Goal: Check status: Check status

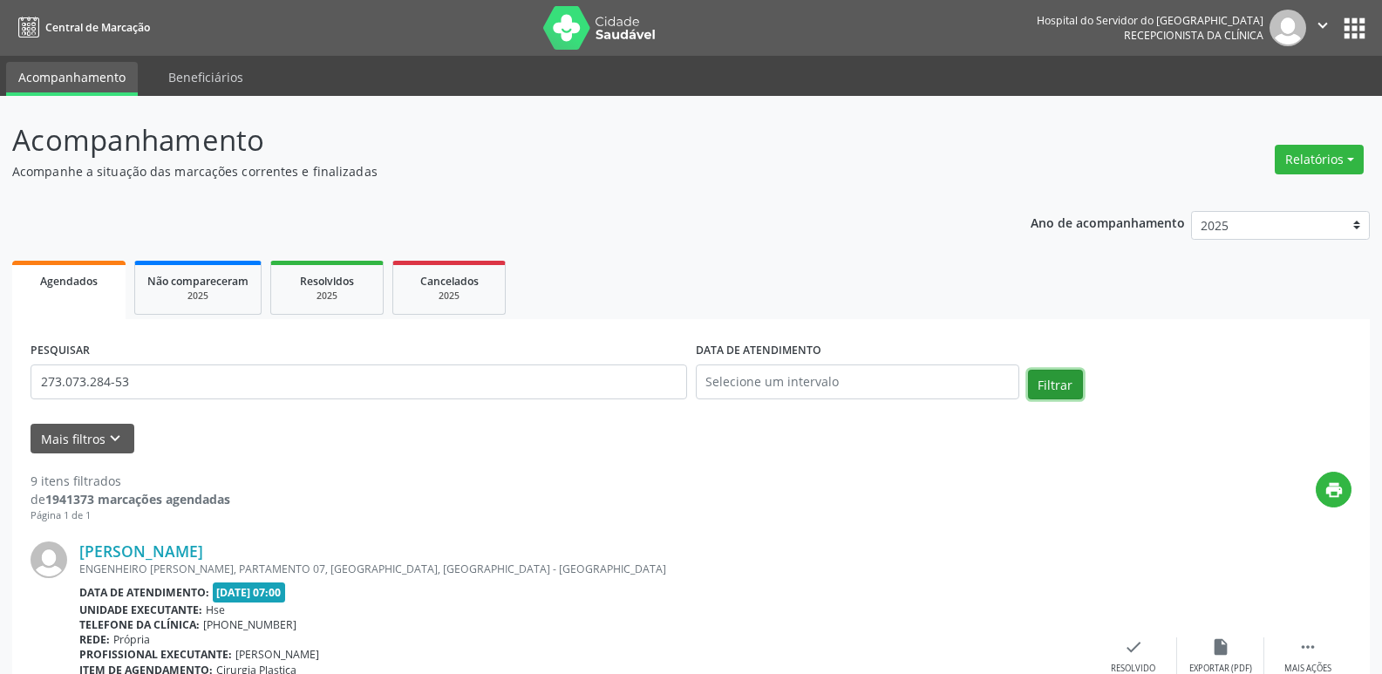
click at [1058, 386] on button "Filtrar" at bounding box center [1055, 385] width 55 height 30
click at [158, 547] on link "[PERSON_NAME]" at bounding box center [141, 550] width 124 height 19
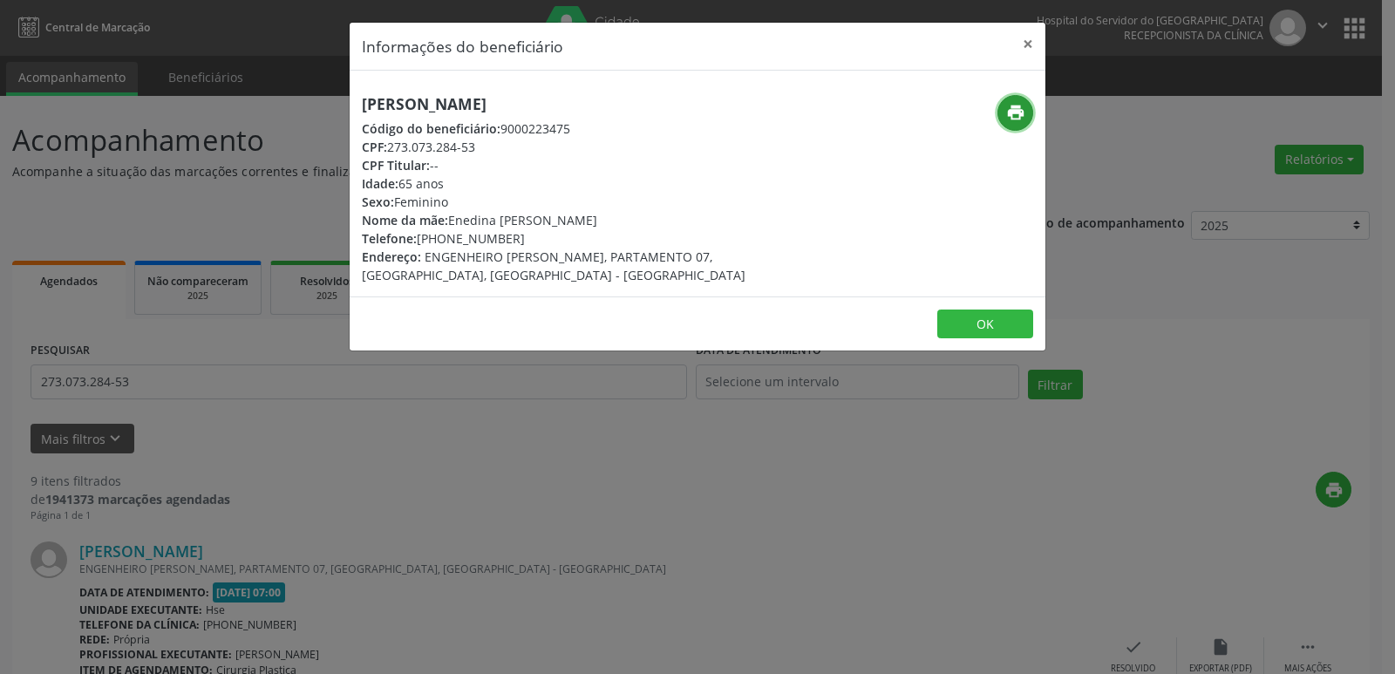
click at [1014, 117] on icon "print" at bounding box center [1015, 112] width 19 height 19
click at [1030, 41] on button "×" at bounding box center [1027, 44] width 35 height 43
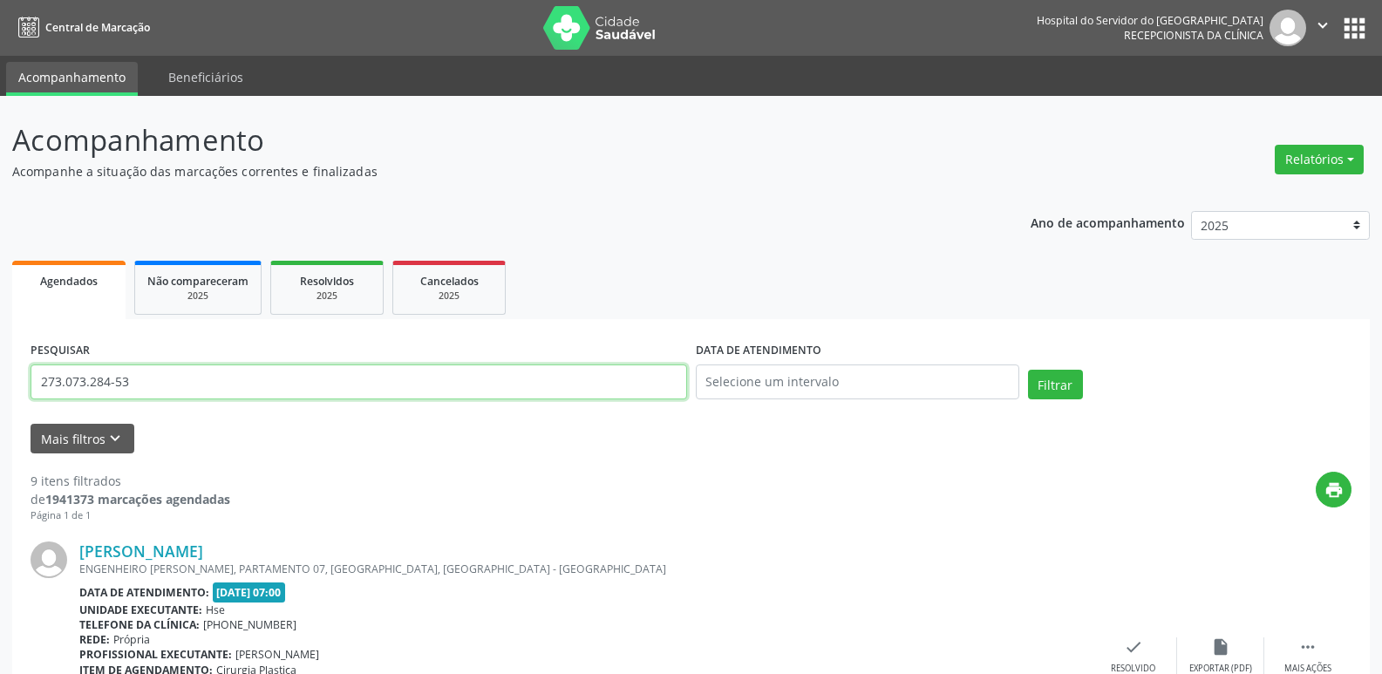
click at [180, 383] on input "273.073.284-53" at bounding box center [359, 381] width 656 height 35
paste input "24.814.434-20"
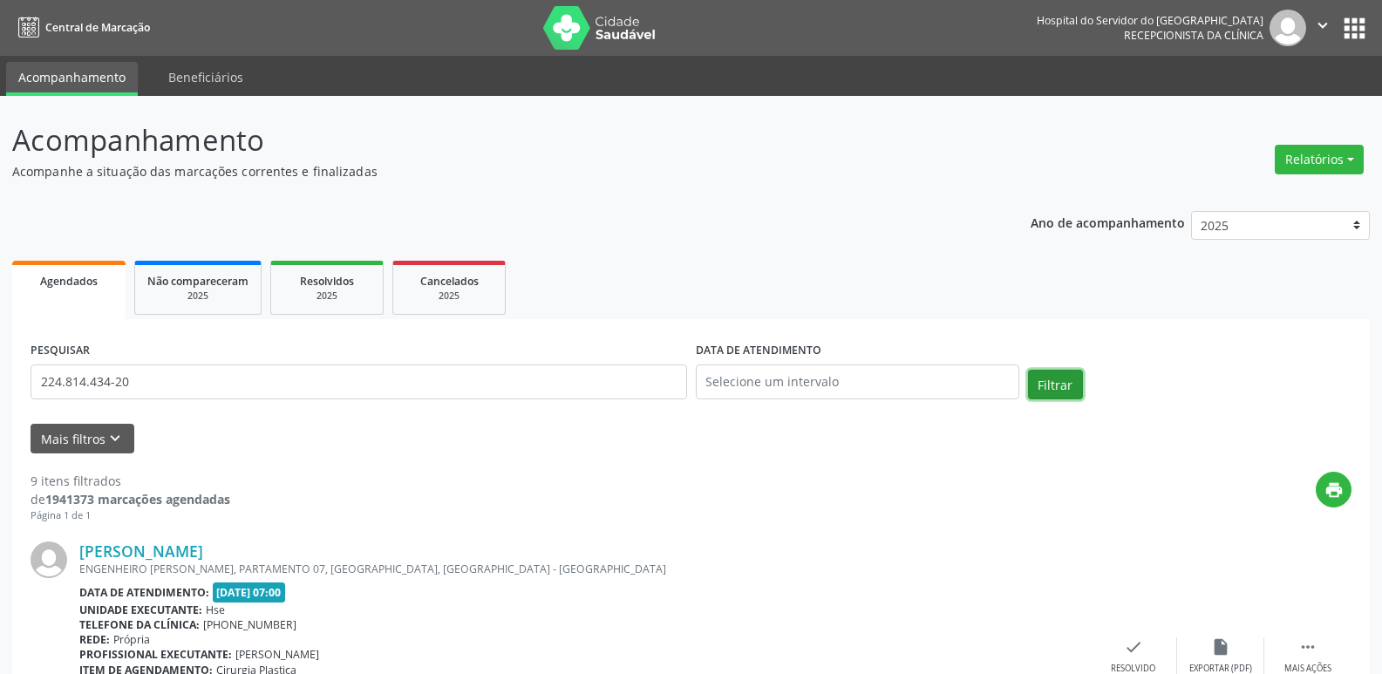
click at [1044, 386] on button "Filtrar" at bounding box center [1055, 385] width 55 height 30
click at [169, 552] on link "[PERSON_NAME]" at bounding box center [141, 550] width 124 height 19
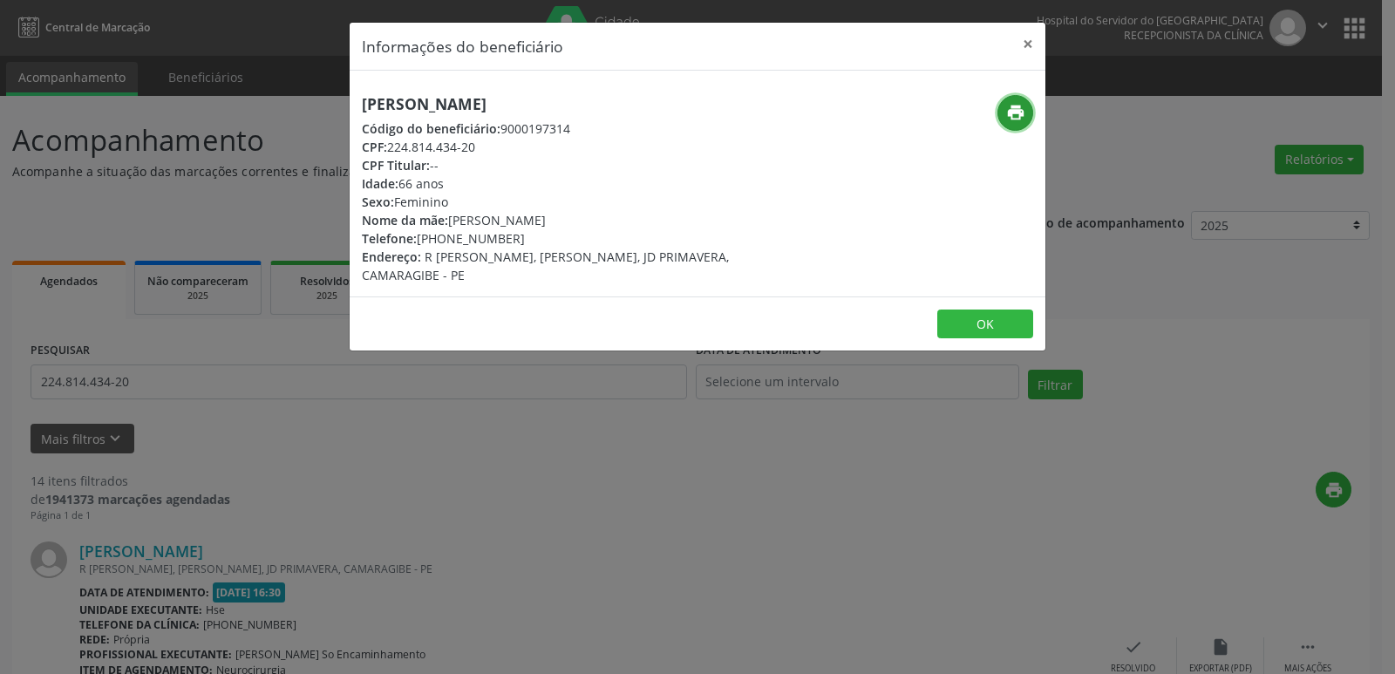
click at [1011, 105] on icon "print" at bounding box center [1015, 112] width 19 height 19
click at [1033, 44] on button "×" at bounding box center [1027, 44] width 35 height 43
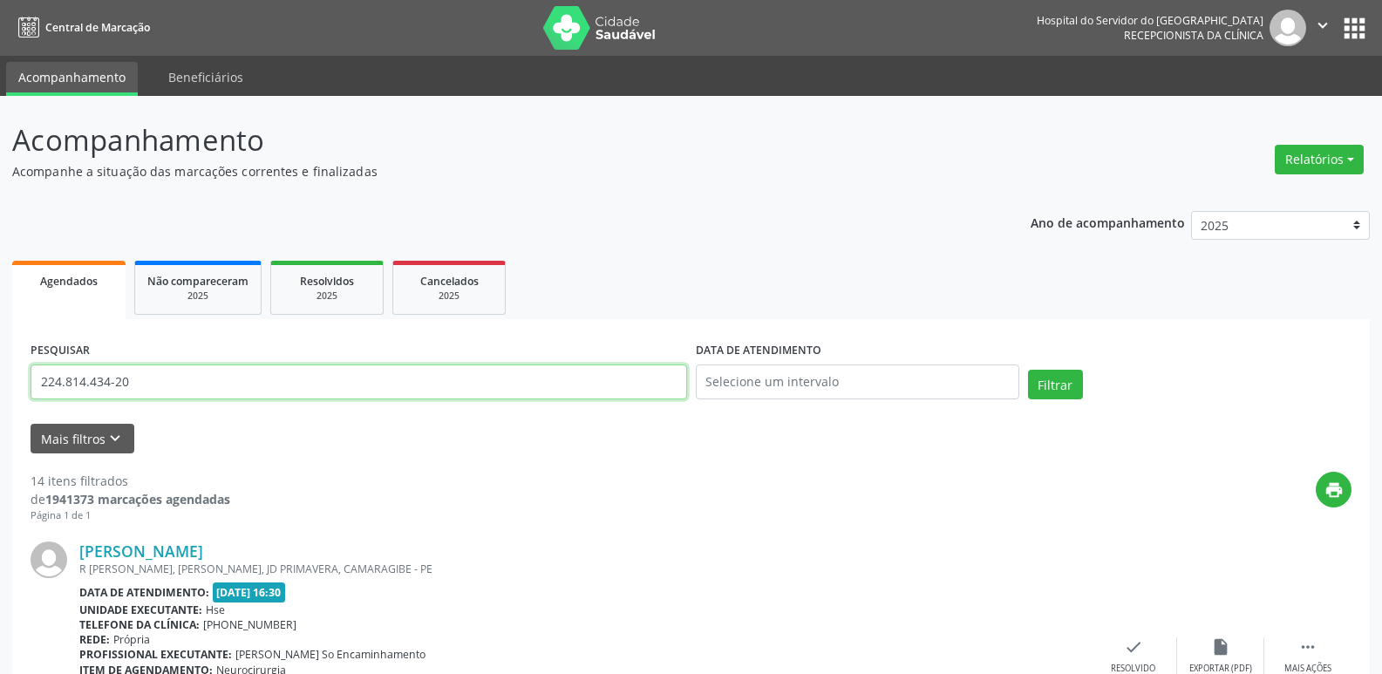
click at [159, 388] on input "224.814.434-20" at bounding box center [359, 381] width 656 height 35
paste input "353.046.004-44"
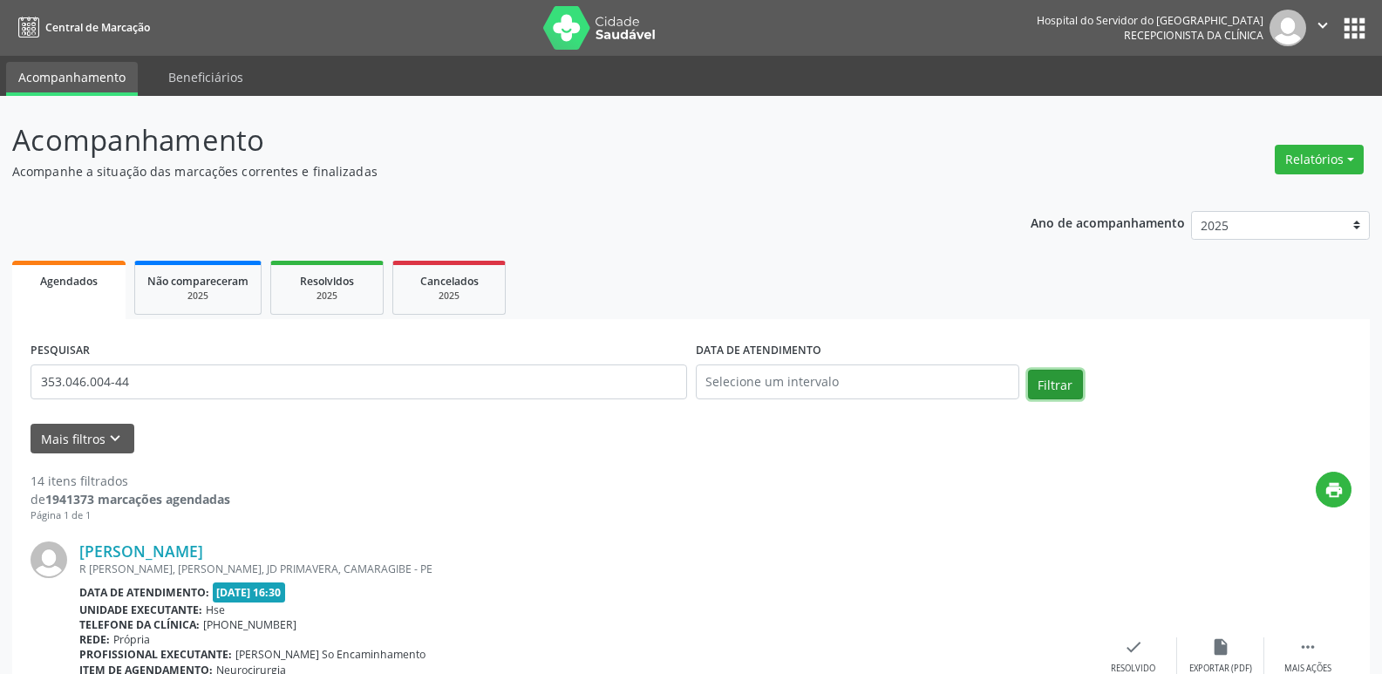
click at [1064, 382] on button "Filtrar" at bounding box center [1055, 385] width 55 height 30
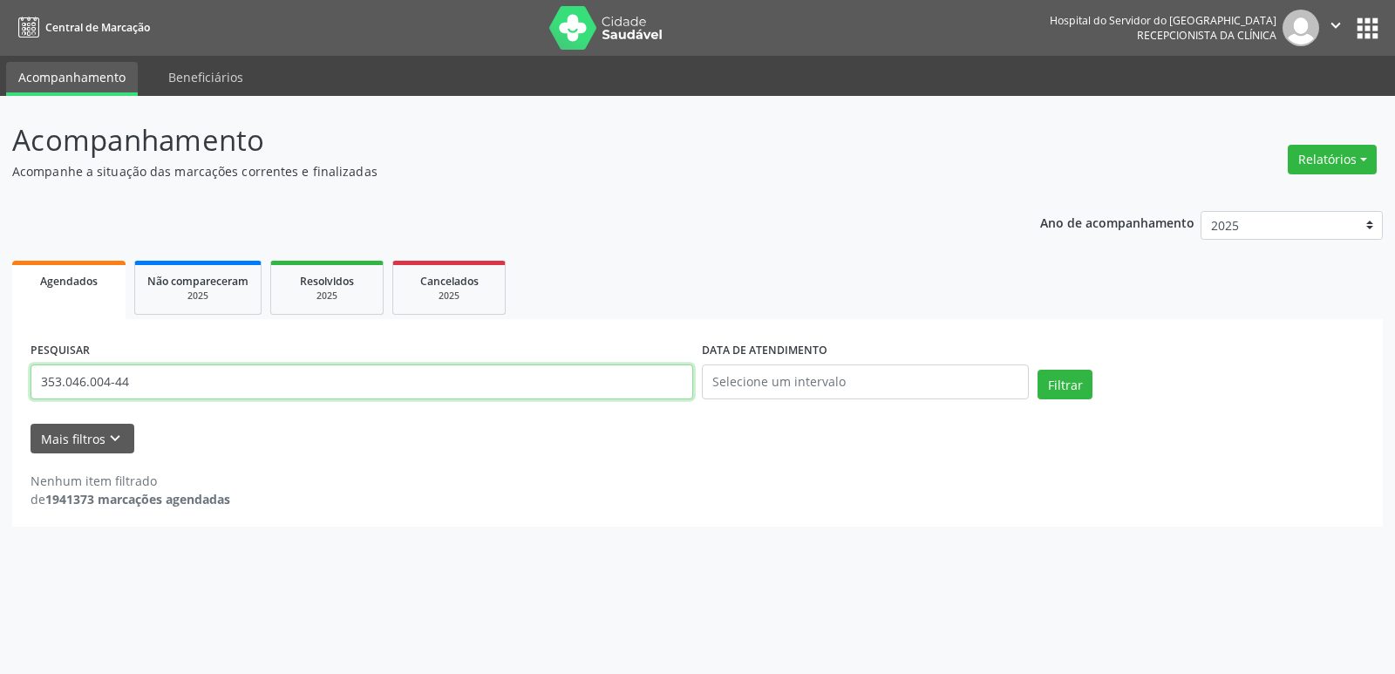
click at [151, 379] on input "353.046.004-44" at bounding box center [362, 381] width 663 height 35
paste input "[PERSON_NAME]"
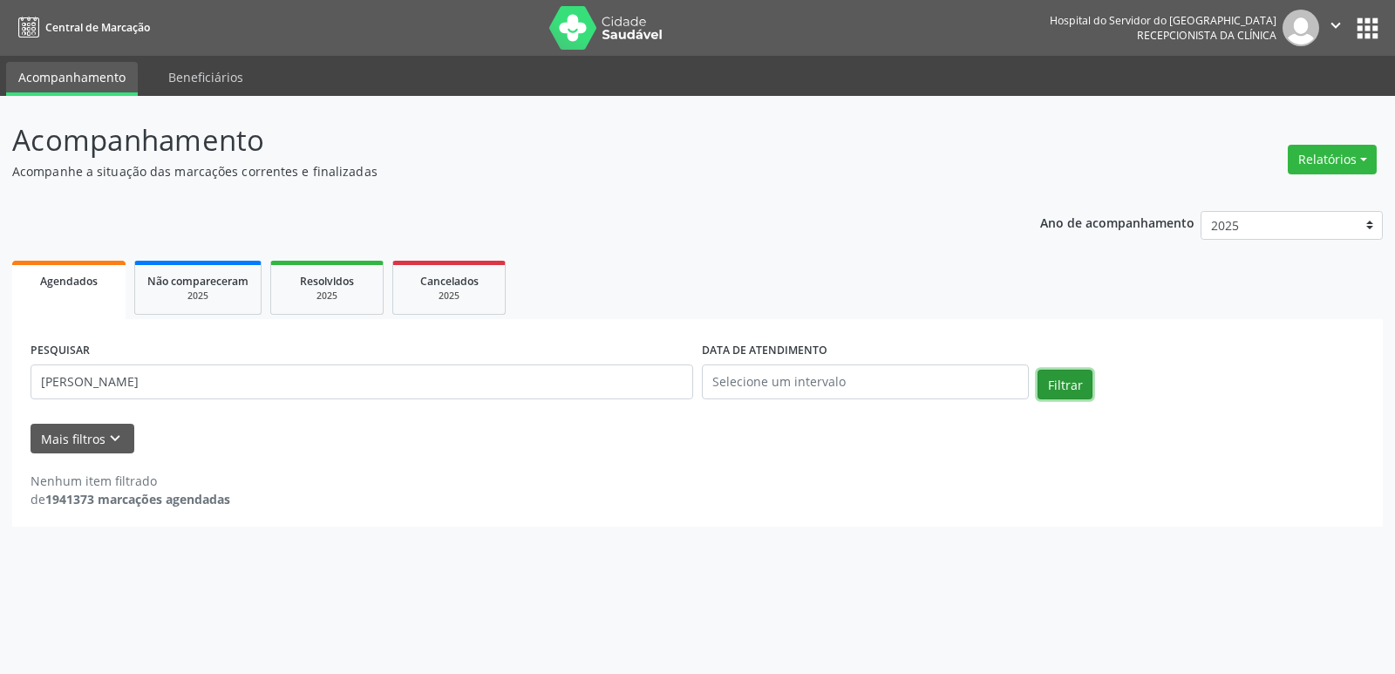
click at [1078, 384] on button "Filtrar" at bounding box center [1064, 385] width 55 height 30
click at [336, 386] on input "[PERSON_NAME]" at bounding box center [362, 381] width 663 height 35
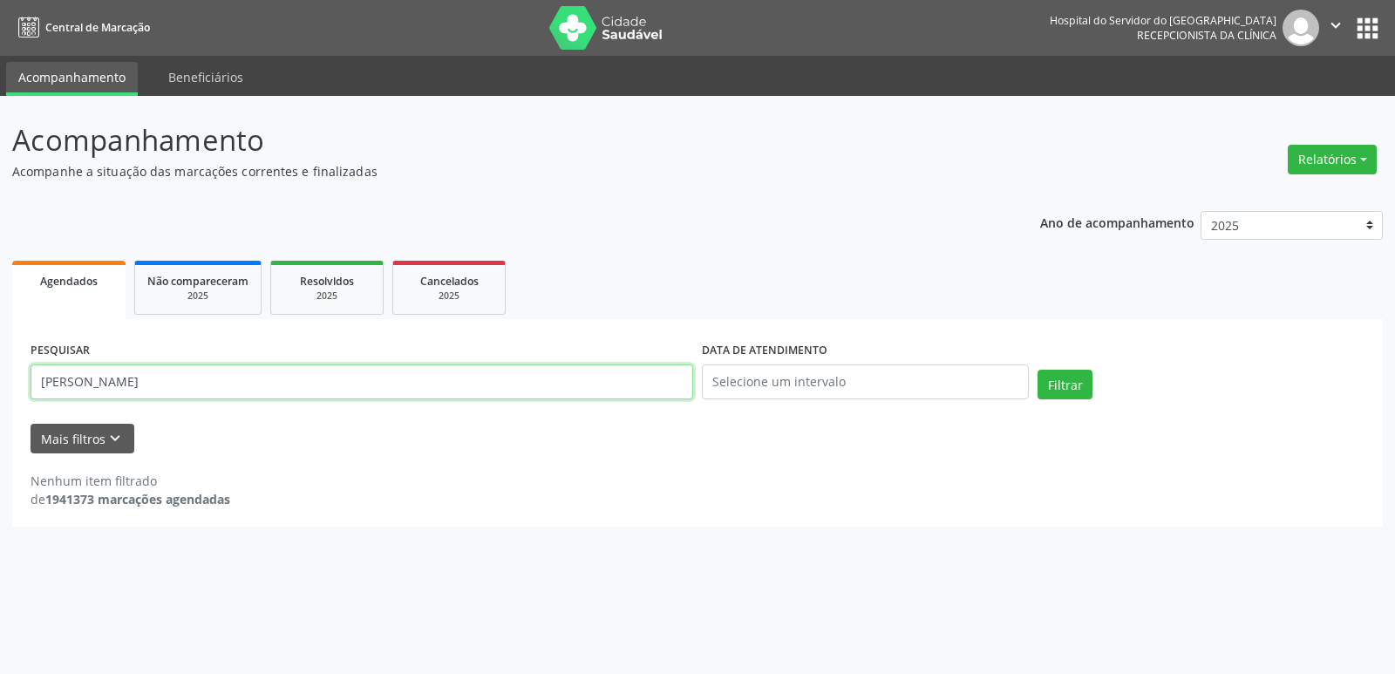
paste input "353.046.004-44"
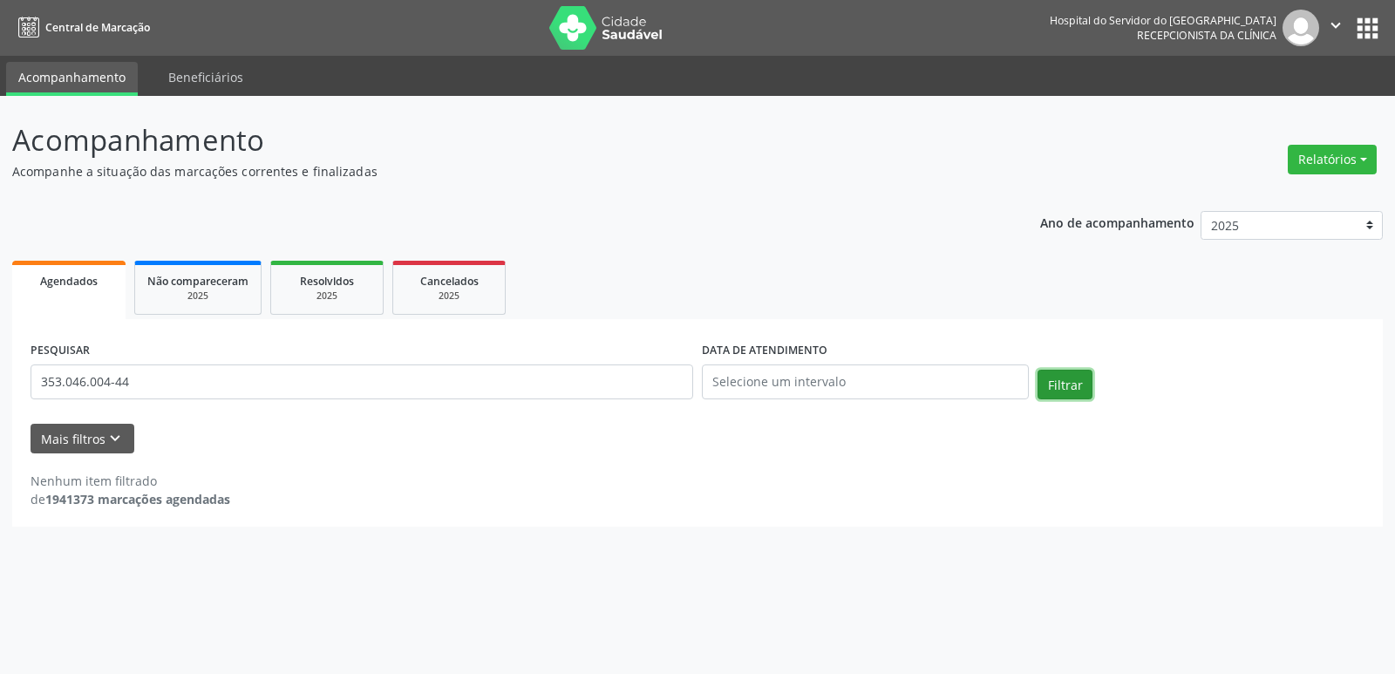
click at [1075, 385] on button "Filtrar" at bounding box center [1064, 385] width 55 height 30
click at [132, 380] on input "353.046.004-44" at bounding box center [362, 381] width 663 height 35
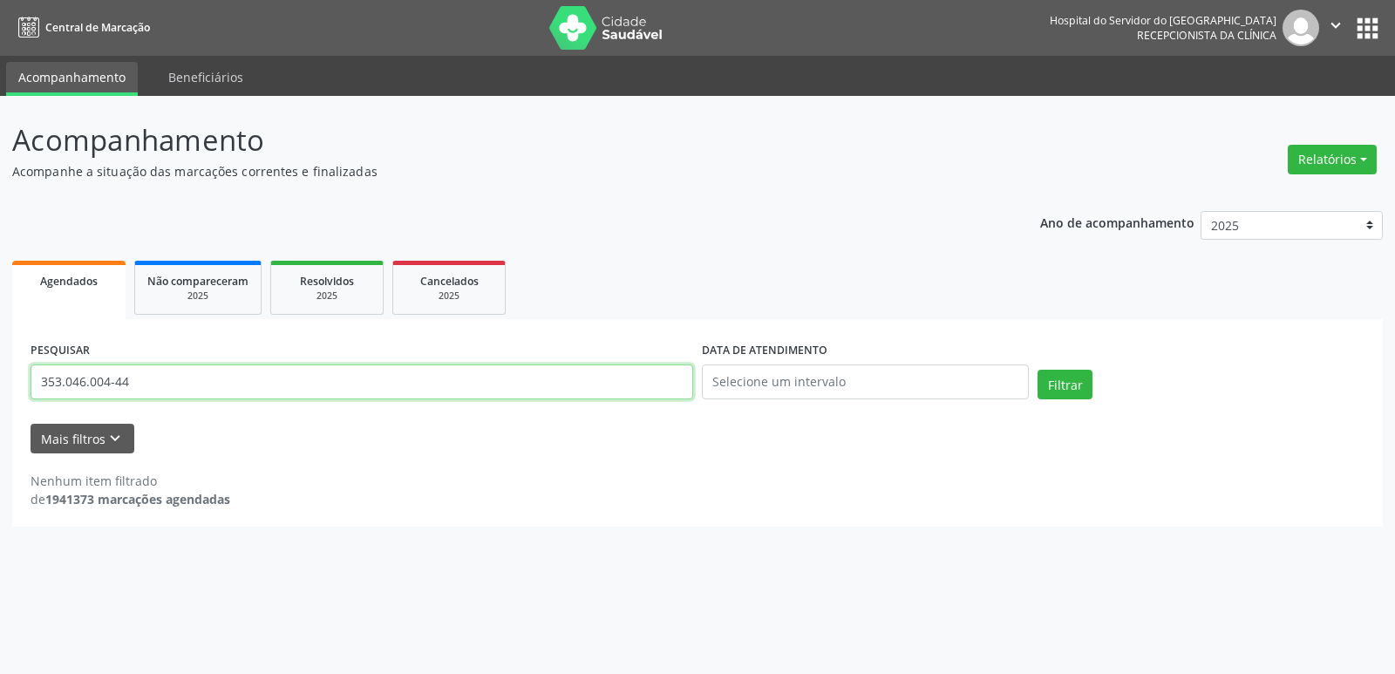
paste input "545.012.454-68"
click at [1064, 379] on button "Filtrar" at bounding box center [1064, 385] width 55 height 30
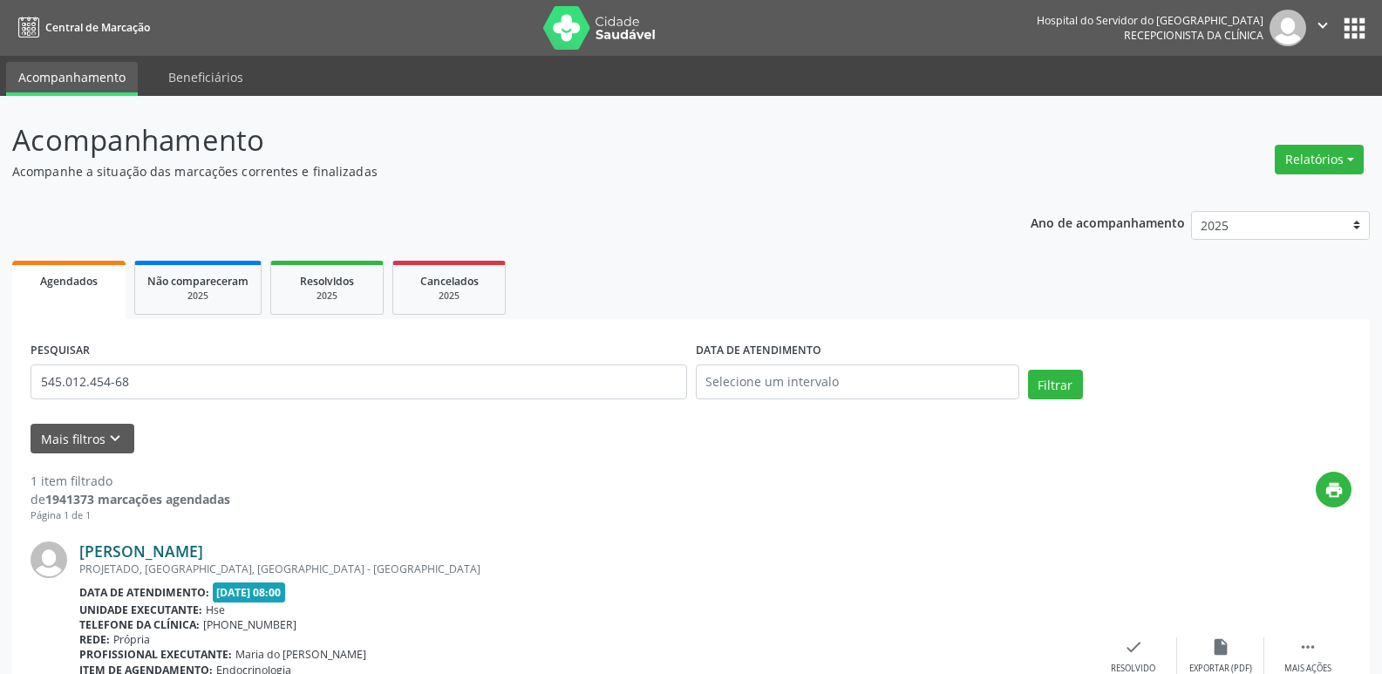
click at [151, 551] on link "[PERSON_NAME]" at bounding box center [141, 550] width 124 height 19
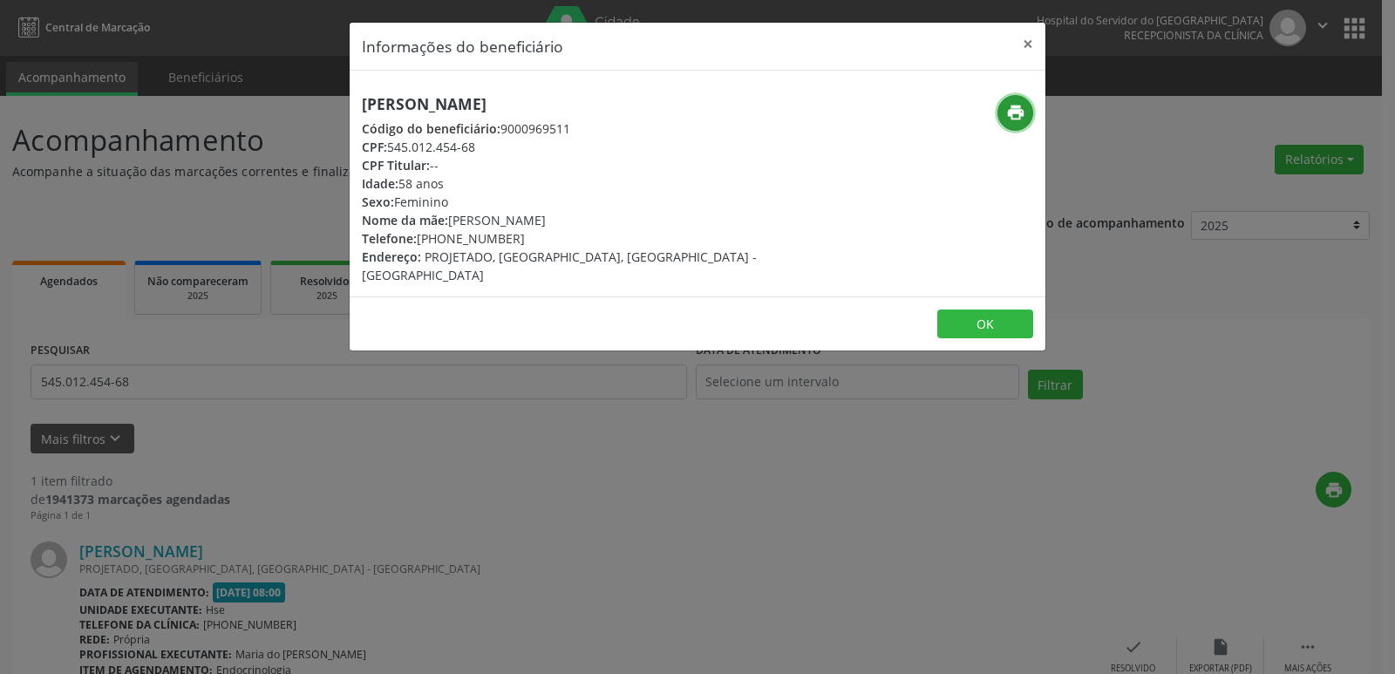
click at [1021, 115] on icon "print" at bounding box center [1015, 112] width 19 height 19
click at [1027, 41] on button "×" at bounding box center [1027, 44] width 35 height 43
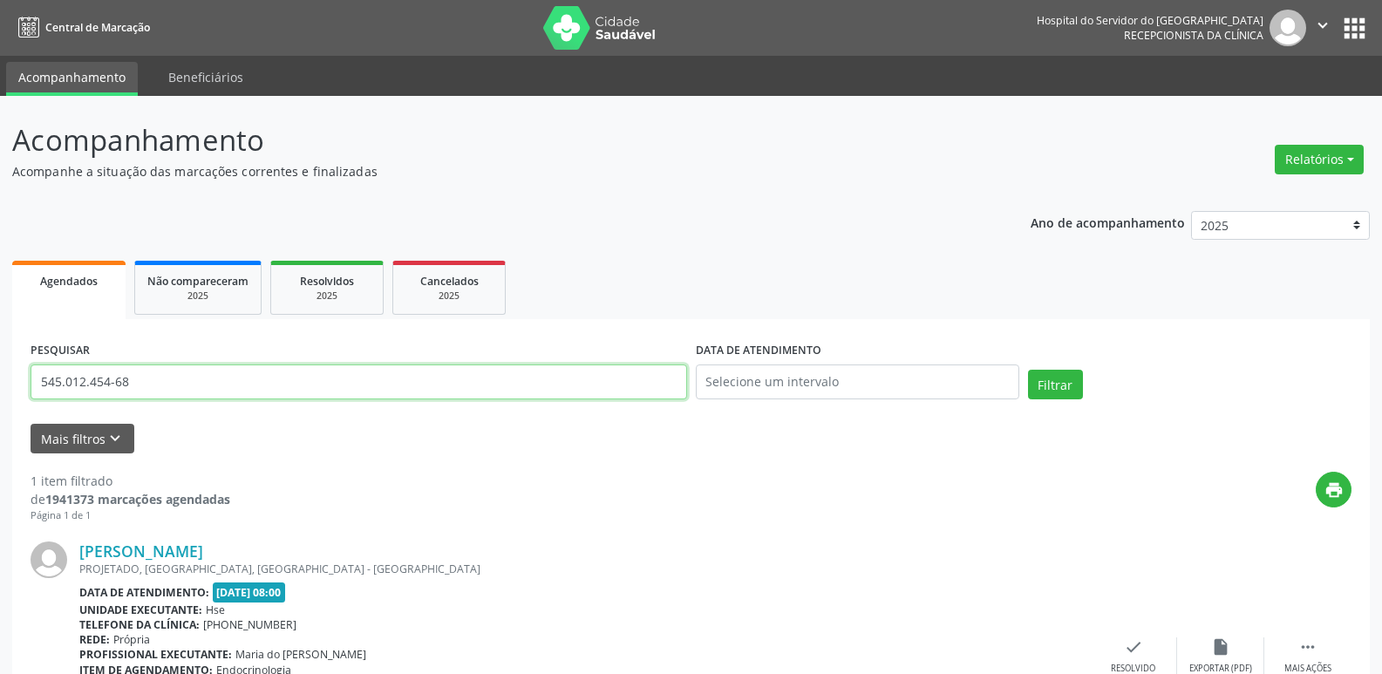
click at [135, 380] on input "545.012.454-68" at bounding box center [359, 381] width 656 height 35
paste input "331.563.364-91"
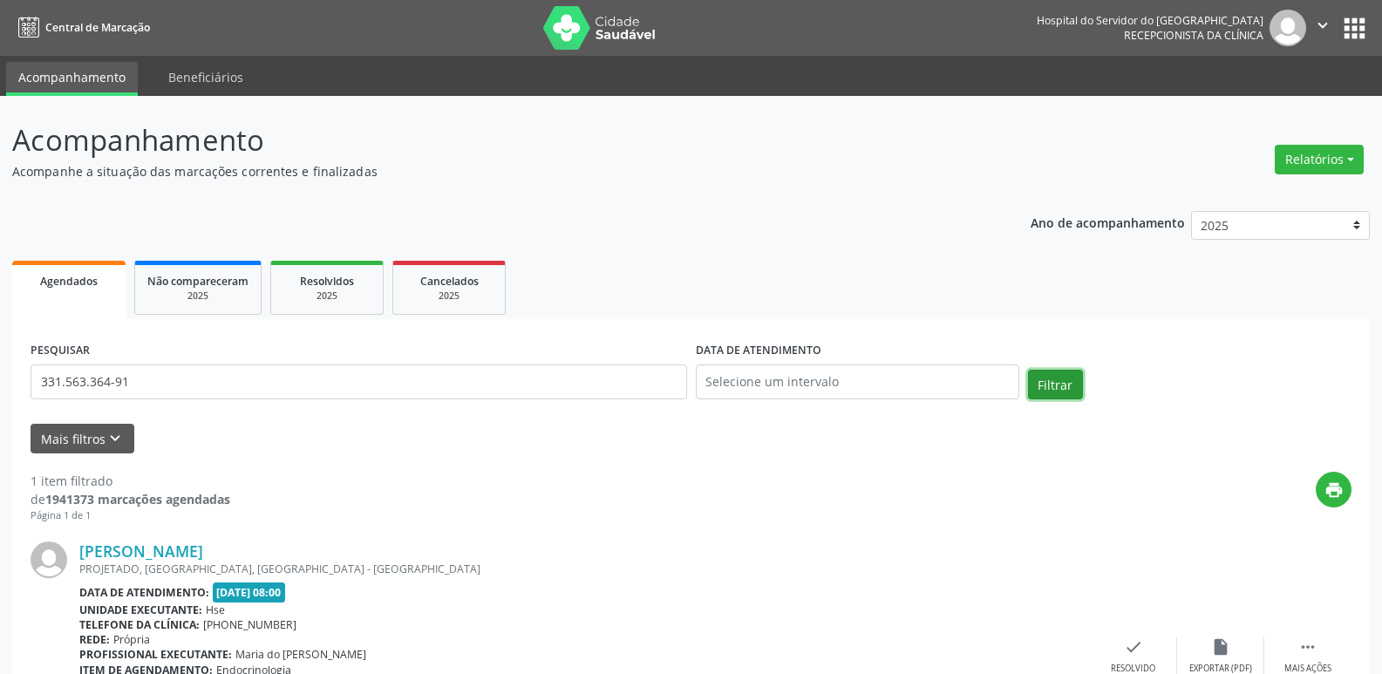
click at [1038, 384] on button "Filtrar" at bounding box center [1055, 385] width 55 height 30
click at [203, 547] on link "[PERSON_NAME]" at bounding box center [141, 550] width 124 height 19
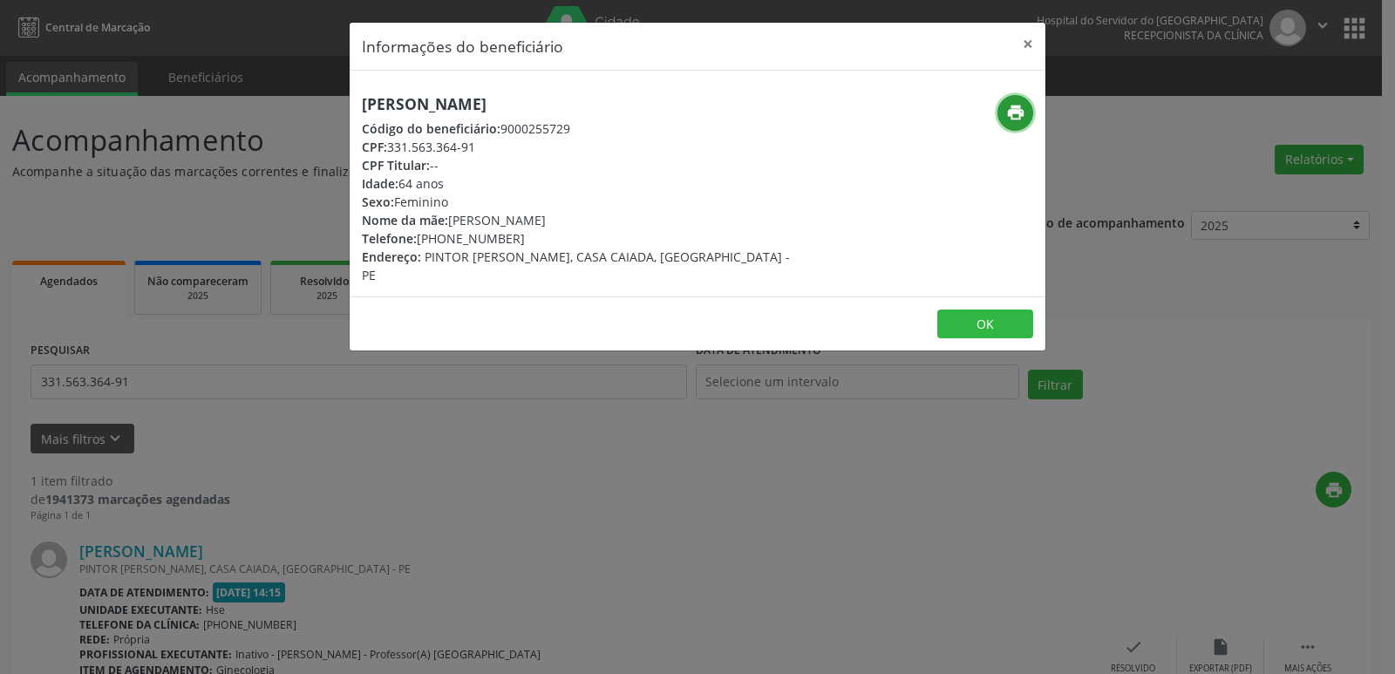
click at [1015, 110] on icon "print" at bounding box center [1015, 112] width 19 height 19
click at [1029, 39] on button "×" at bounding box center [1027, 44] width 35 height 43
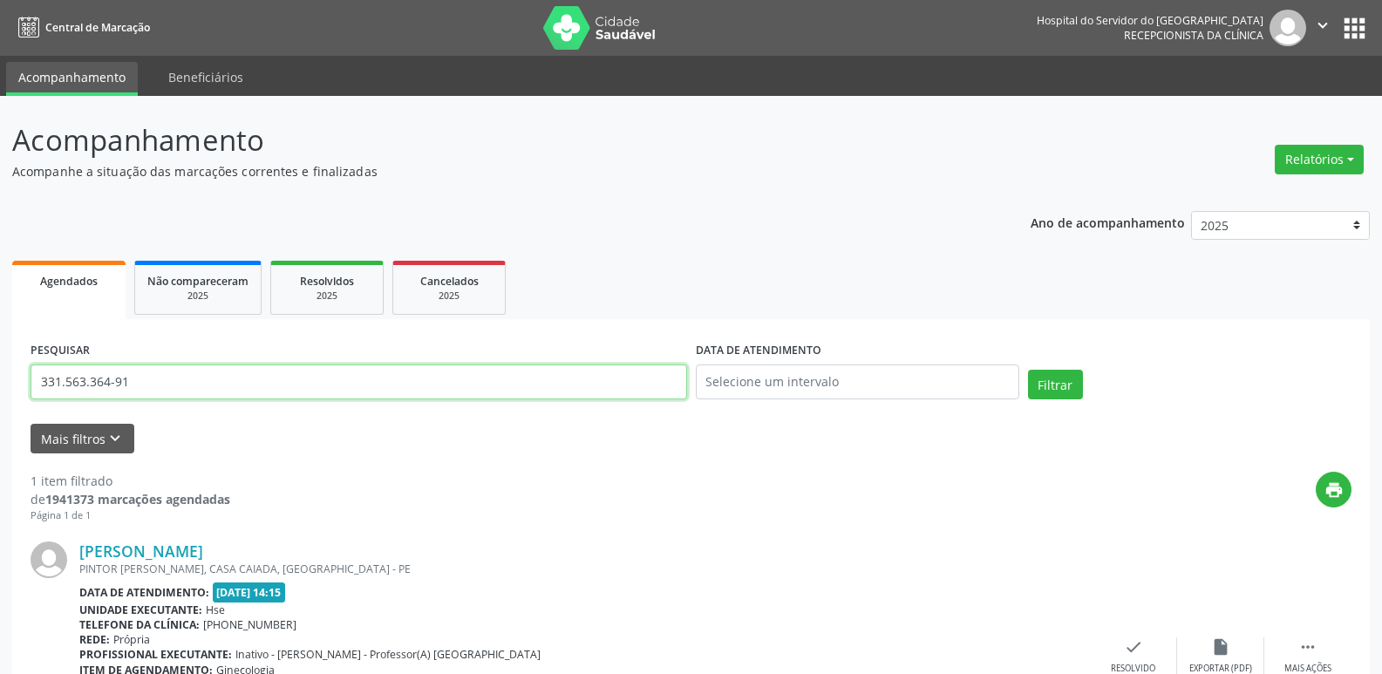
click at [150, 388] on input "331.563.364-91" at bounding box center [359, 381] width 656 height 35
paste input "463.078.934-00"
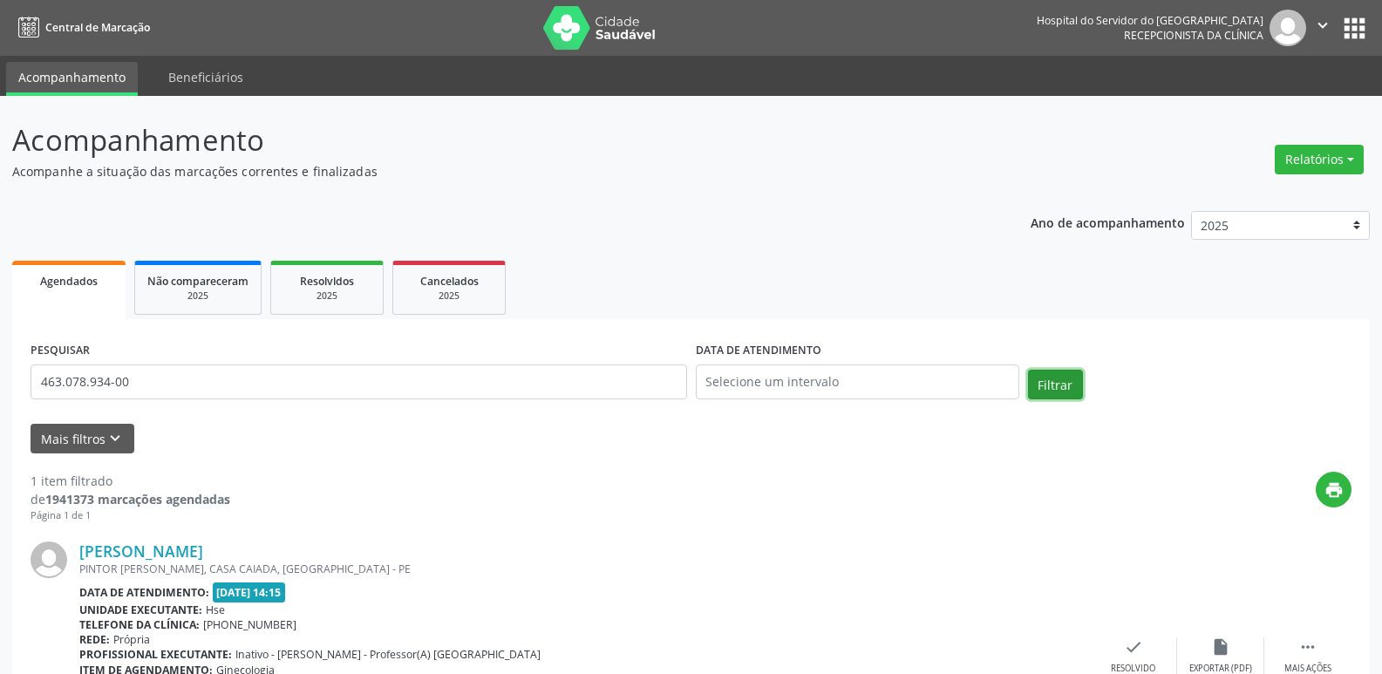
click at [1057, 384] on button "Filtrar" at bounding box center [1055, 385] width 55 height 30
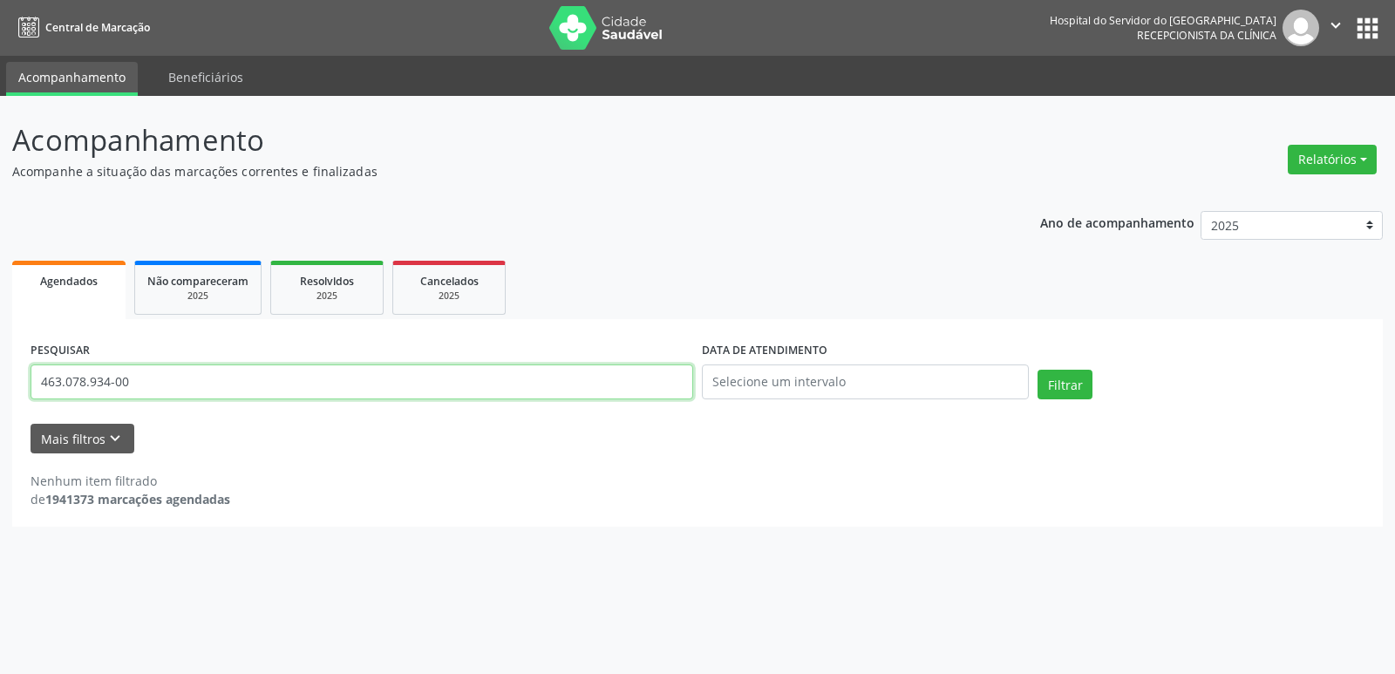
click at [132, 380] on input "463.078.934-00" at bounding box center [362, 381] width 663 height 35
paste input "[PERSON_NAME]"
click at [1069, 381] on button "Filtrar" at bounding box center [1064, 385] width 55 height 30
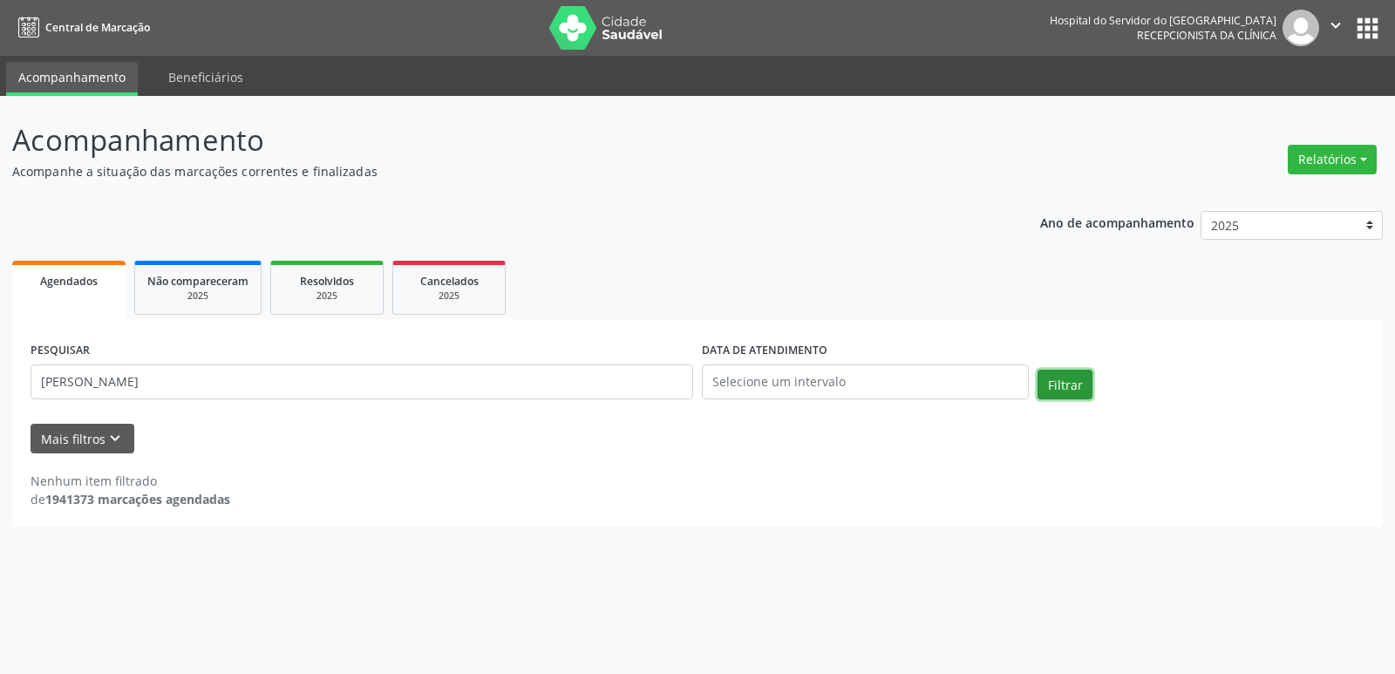
click at [1071, 381] on button "Filtrar" at bounding box center [1064, 385] width 55 height 30
click at [281, 382] on input "[PERSON_NAME]" at bounding box center [362, 381] width 663 height 35
paste input "463.078.934-00"
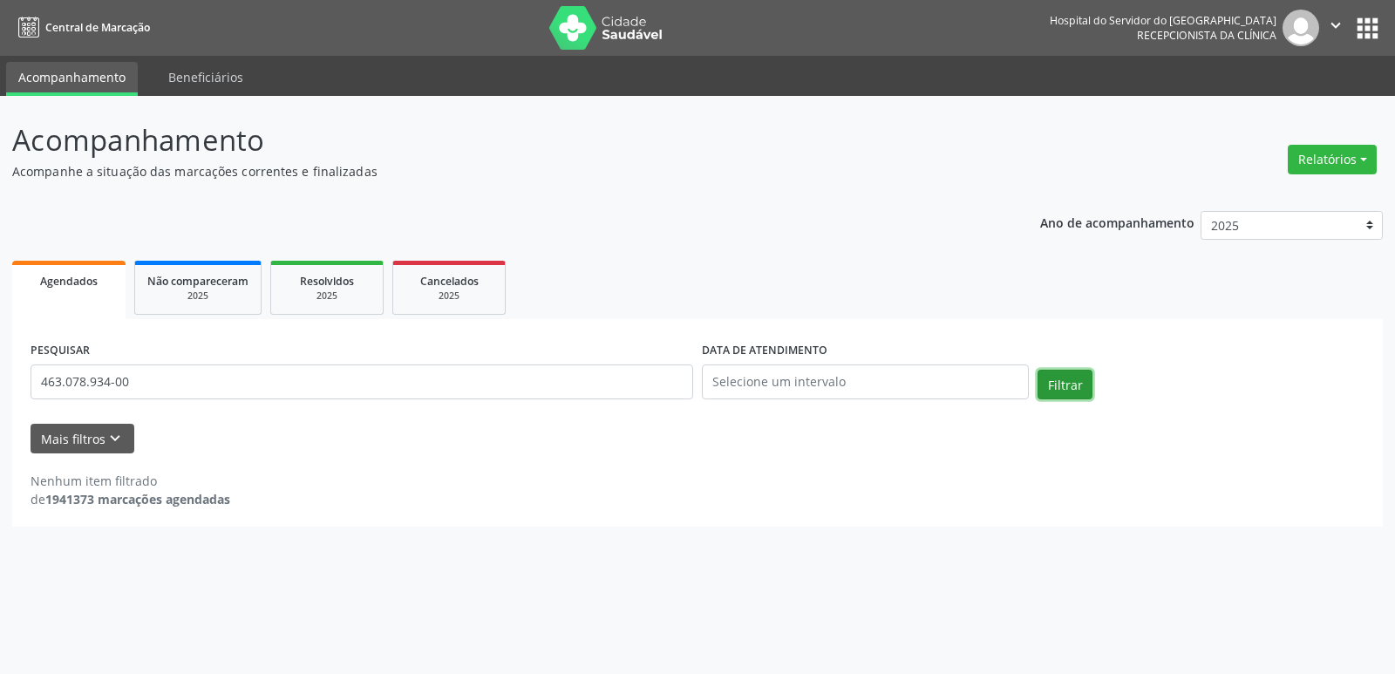
click at [1064, 385] on button "Filtrar" at bounding box center [1064, 385] width 55 height 30
click at [180, 384] on input "463.078.934-00" at bounding box center [362, 381] width 663 height 35
click at [179, 383] on input "463.078.934-00" at bounding box center [362, 381] width 663 height 35
paste input "249.364.374-2"
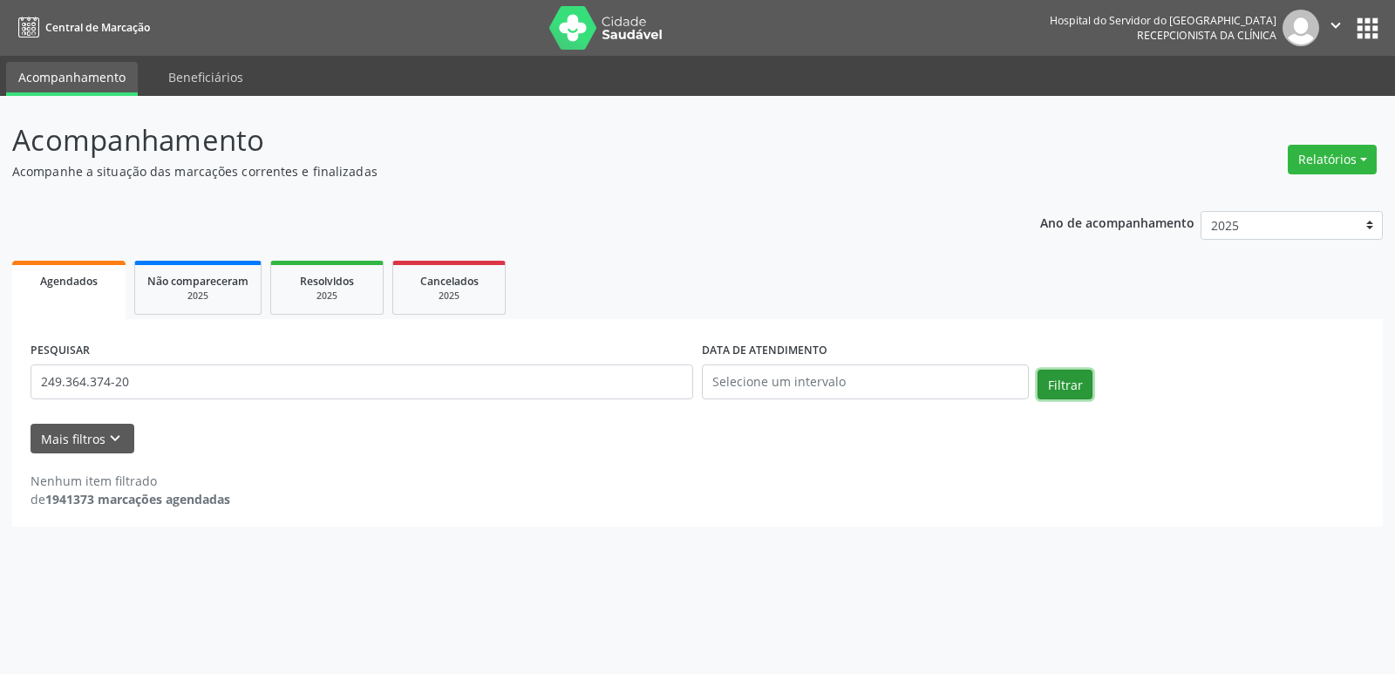
click at [1062, 388] on button "Filtrar" at bounding box center [1064, 385] width 55 height 30
click at [135, 374] on input "249.364.374-20" at bounding box center [362, 381] width 663 height 35
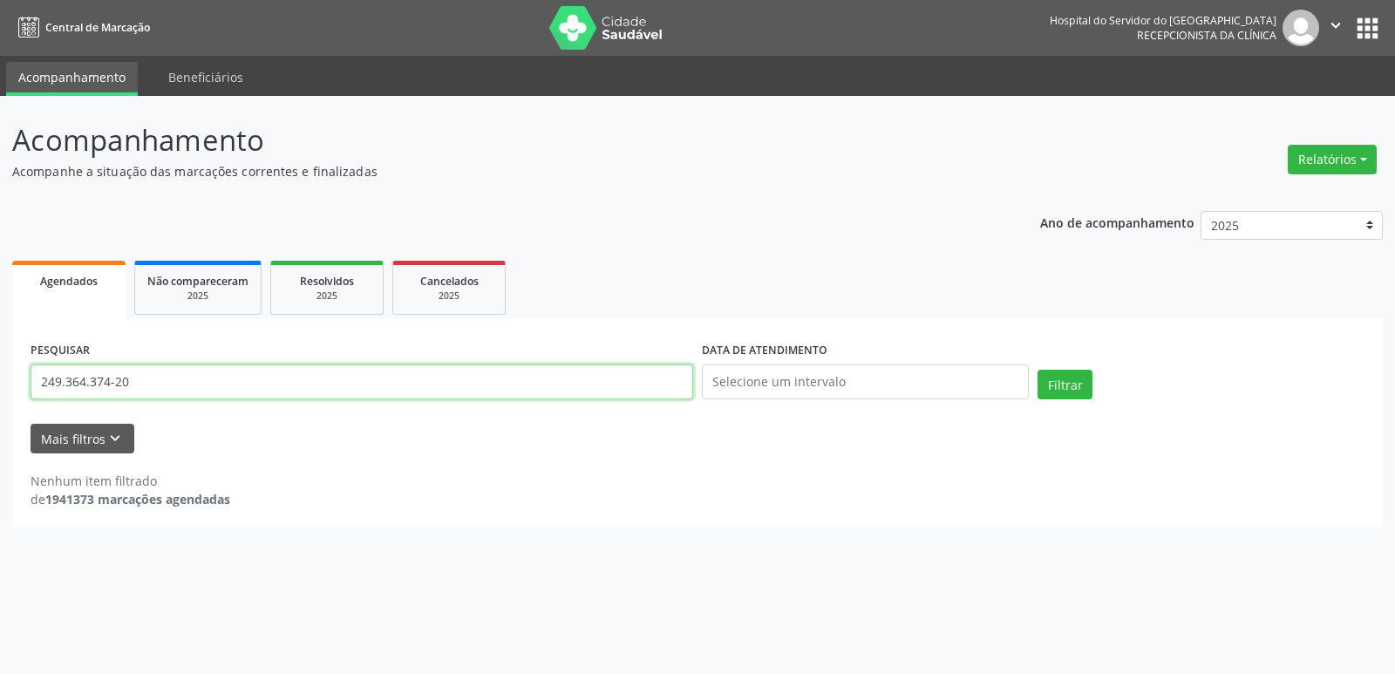
paste input "[PERSON_NAME]"
click at [1071, 386] on button "Filtrar" at bounding box center [1064, 385] width 55 height 30
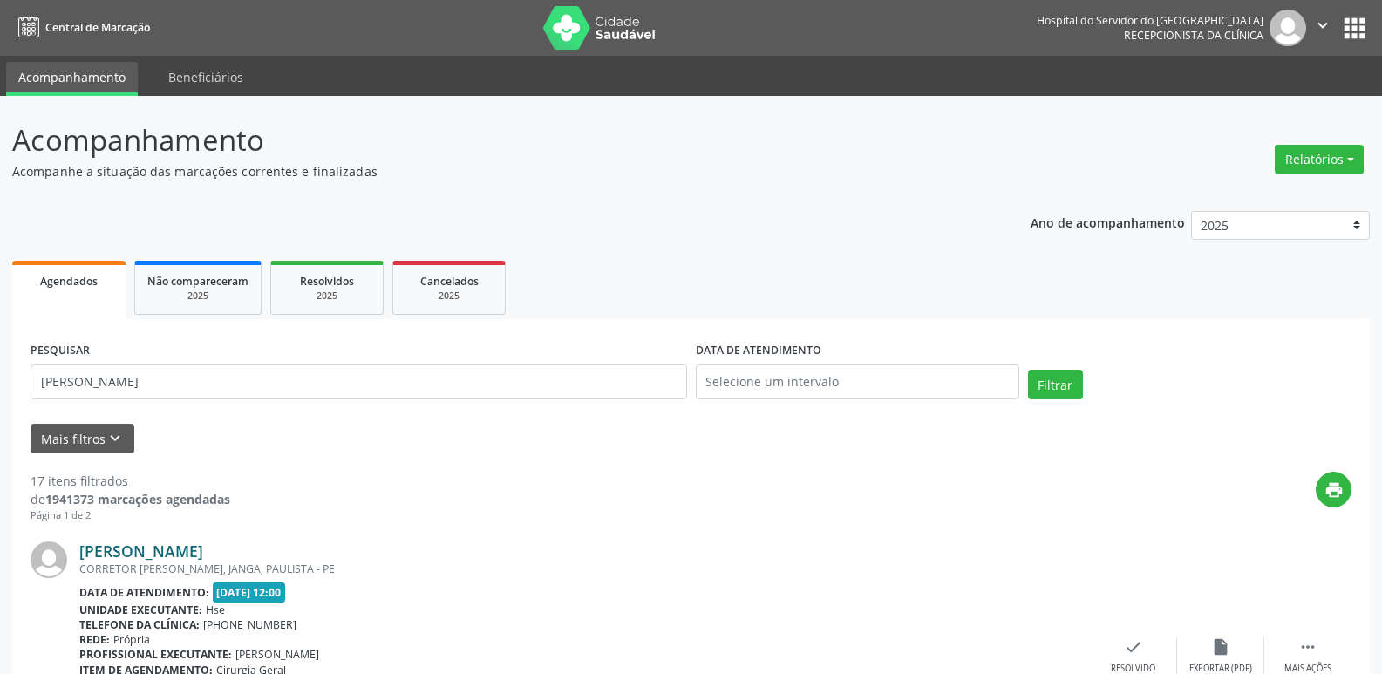
click at [171, 552] on link "[PERSON_NAME]" at bounding box center [141, 550] width 124 height 19
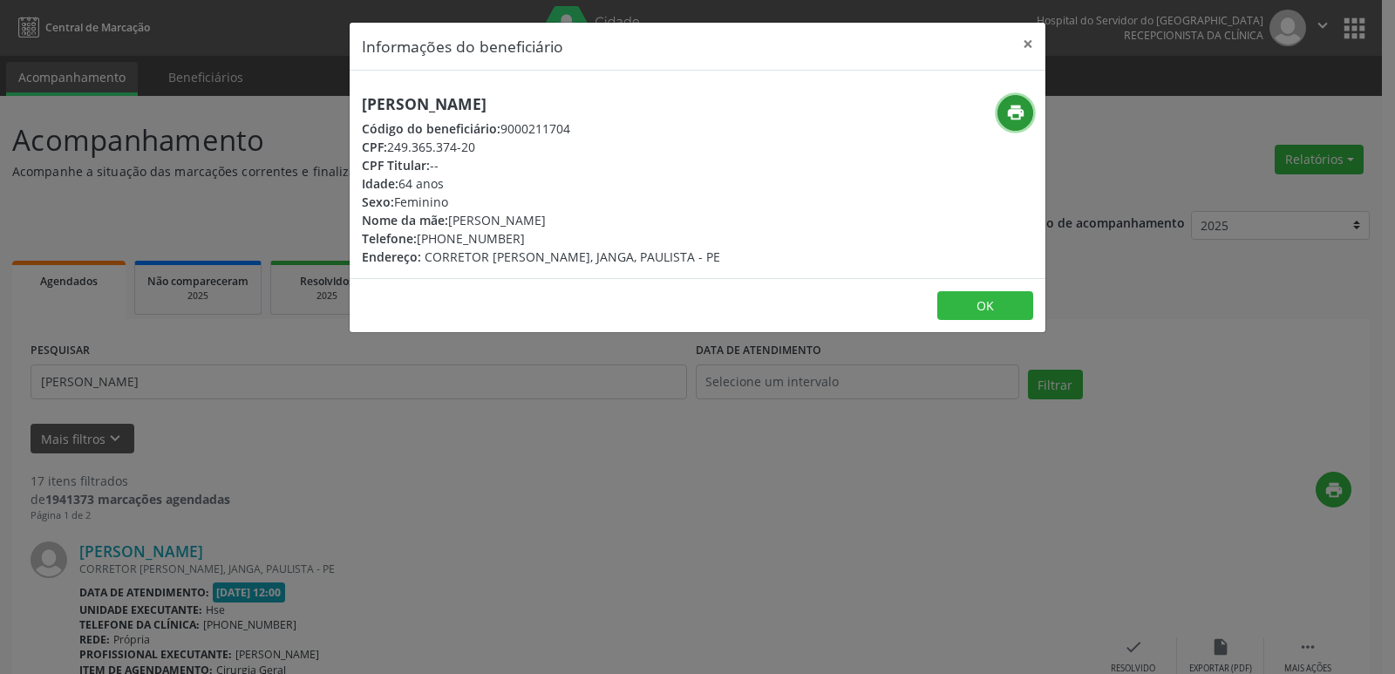
click at [1008, 117] on icon "print" at bounding box center [1015, 112] width 19 height 19
click at [1023, 43] on button "×" at bounding box center [1027, 44] width 35 height 43
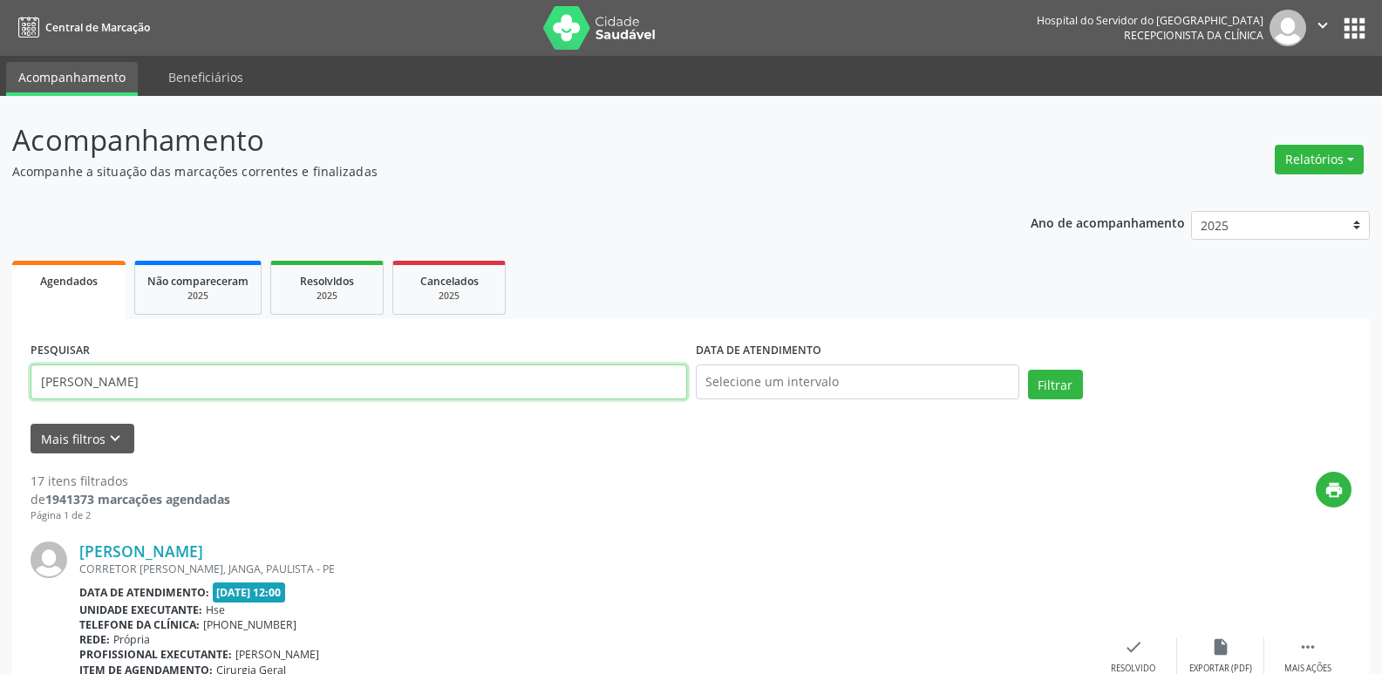
click at [331, 380] on input "[PERSON_NAME]" at bounding box center [359, 381] width 656 height 35
paste input "397.404.554-68"
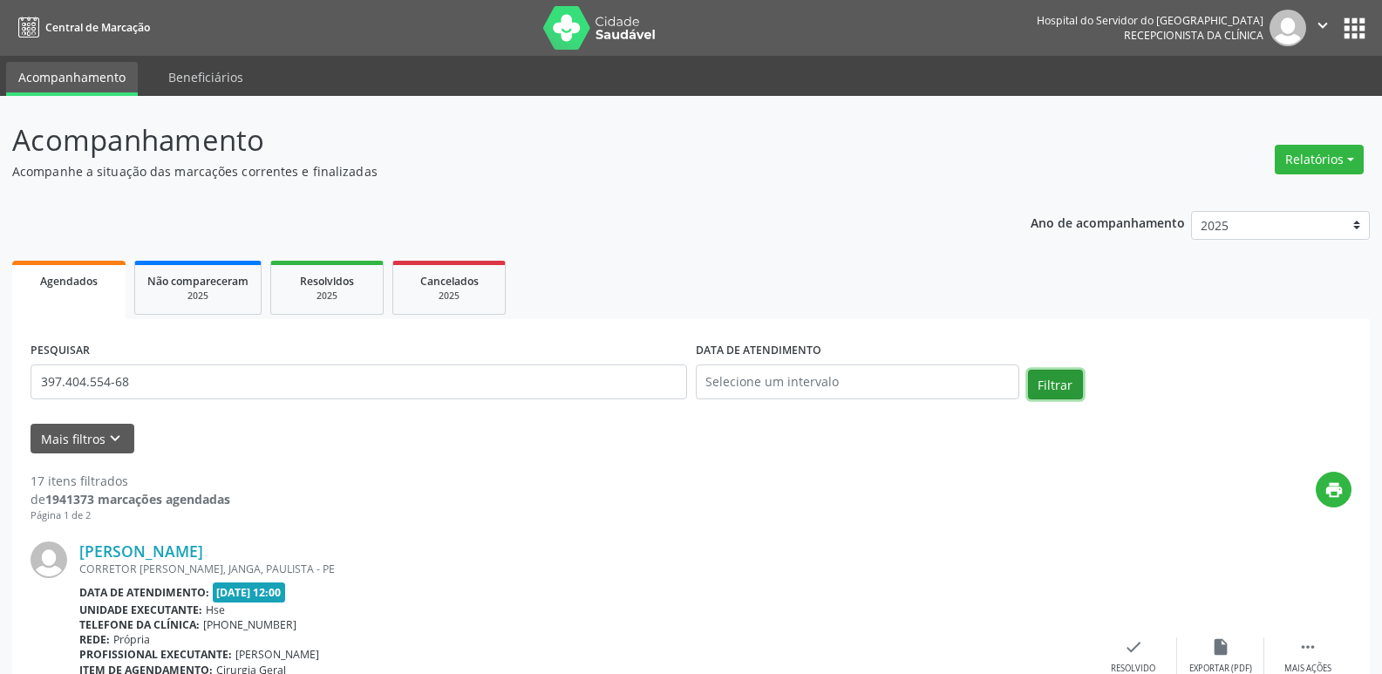
click at [1064, 380] on button "Filtrar" at bounding box center [1055, 385] width 55 height 30
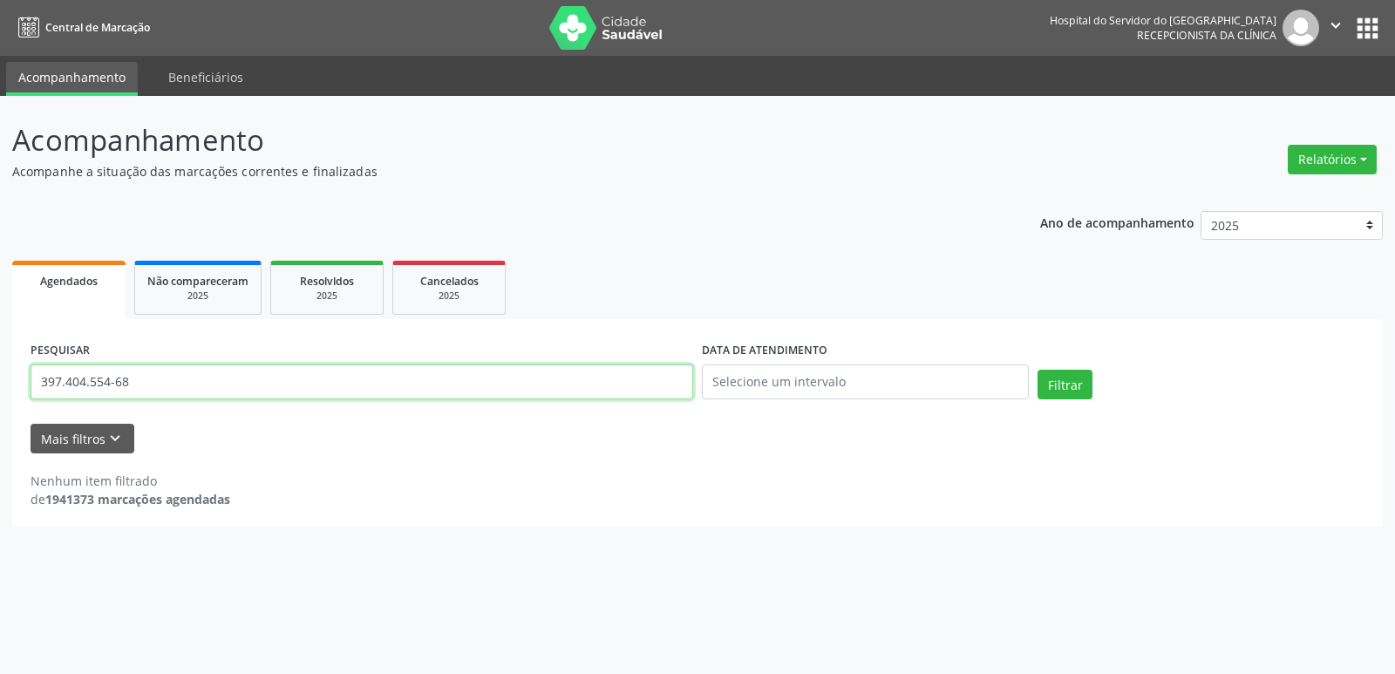
click at [156, 391] on input "397.404.554-68" at bounding box center [362, 381] width 663 height 35
paste input "[PERSON_NAME]"
click at [1072, 381] on button "Filtrar" at bounding box center [1064, 385] width 55 height 30
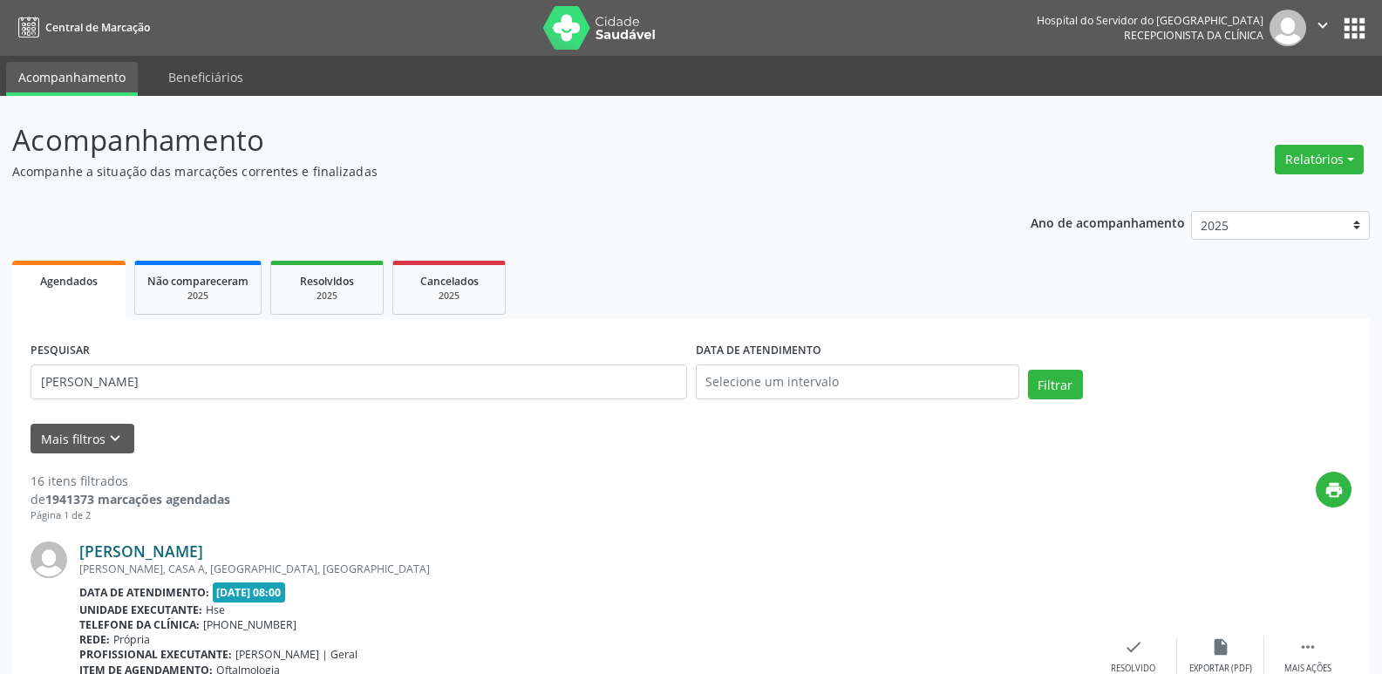
click at [203, 550] on link "[PERSON_NAME]" at bounding box center [141, 550] width 124 height 19
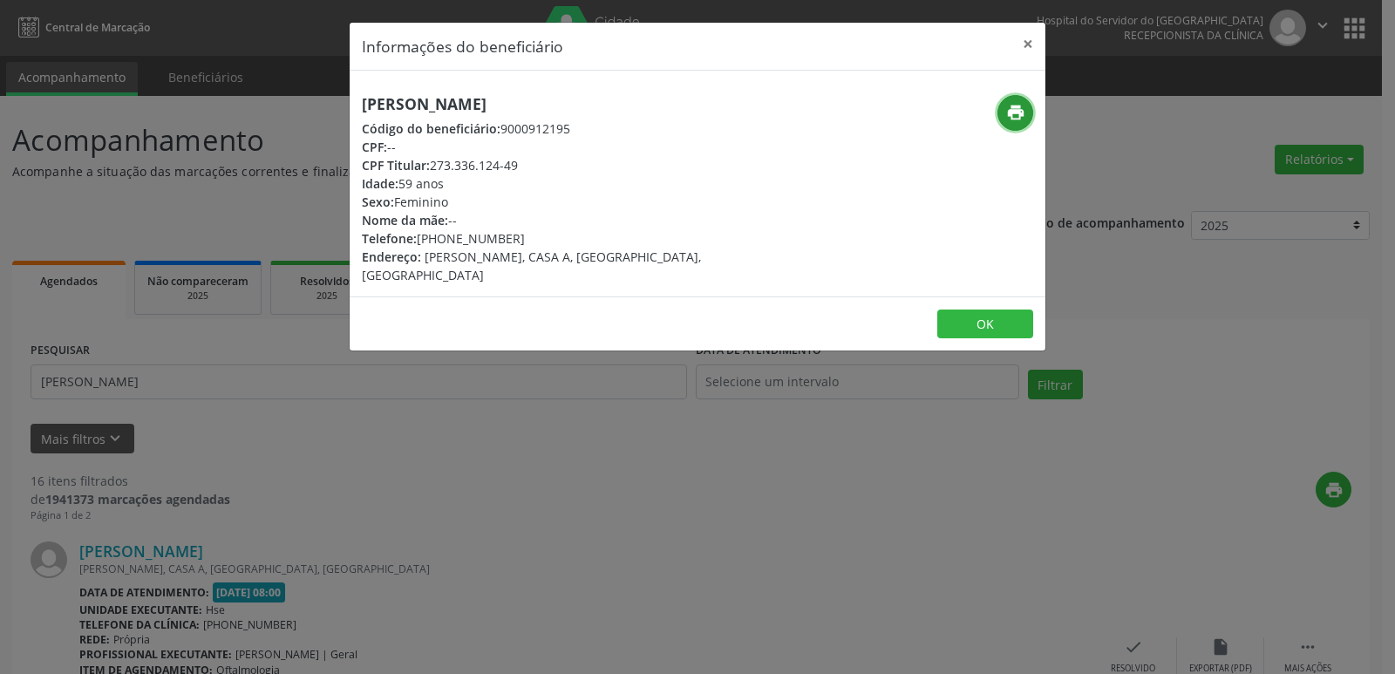
click at [1013, 111] on icon "print" at bounding box center [1015, 112] width 19 height 19
click at [1026, 43] on button "×" at bounding box center [1027, 44] width 35 height 43
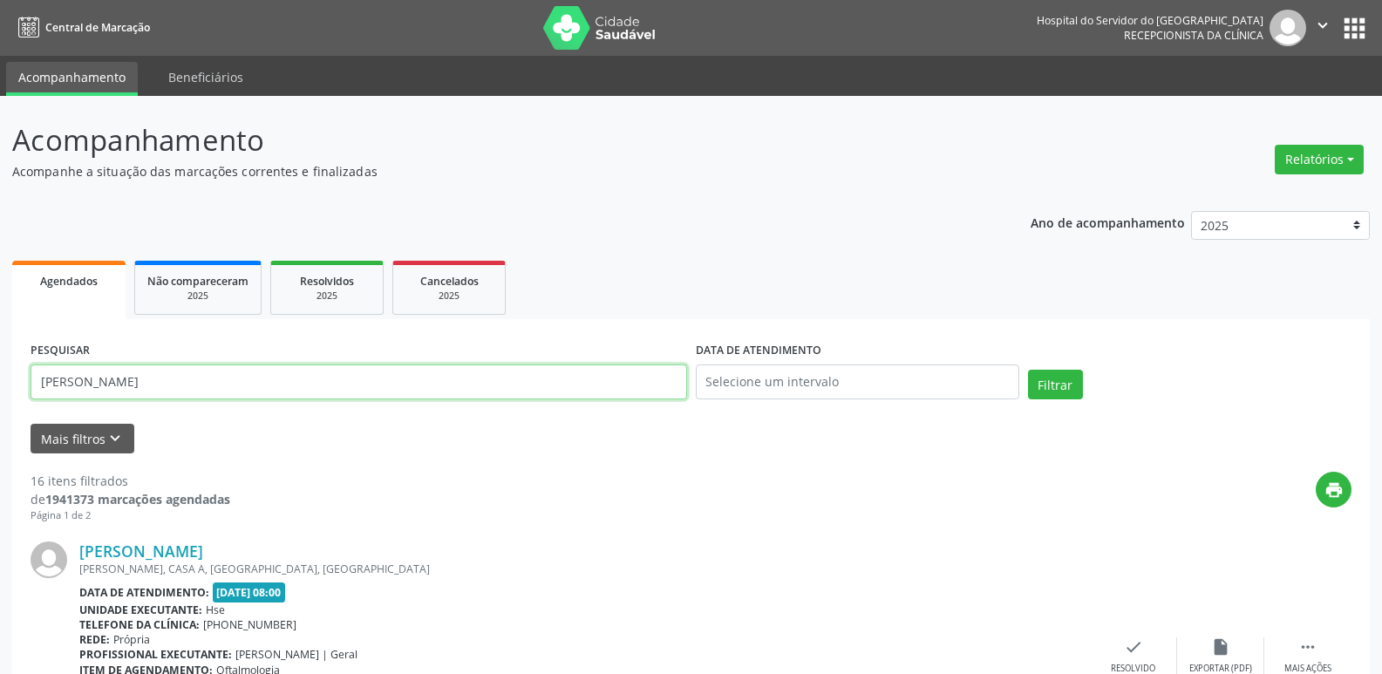
click at [262, 391] on input "[PERSON_NAME]" at bounding box center [359, 381] width 656 height 35
click at [262, 390] on input "[PERSON_NAME]" at bounding box center [359, 381] width 656 height 35
paste input "129.153.034-79"
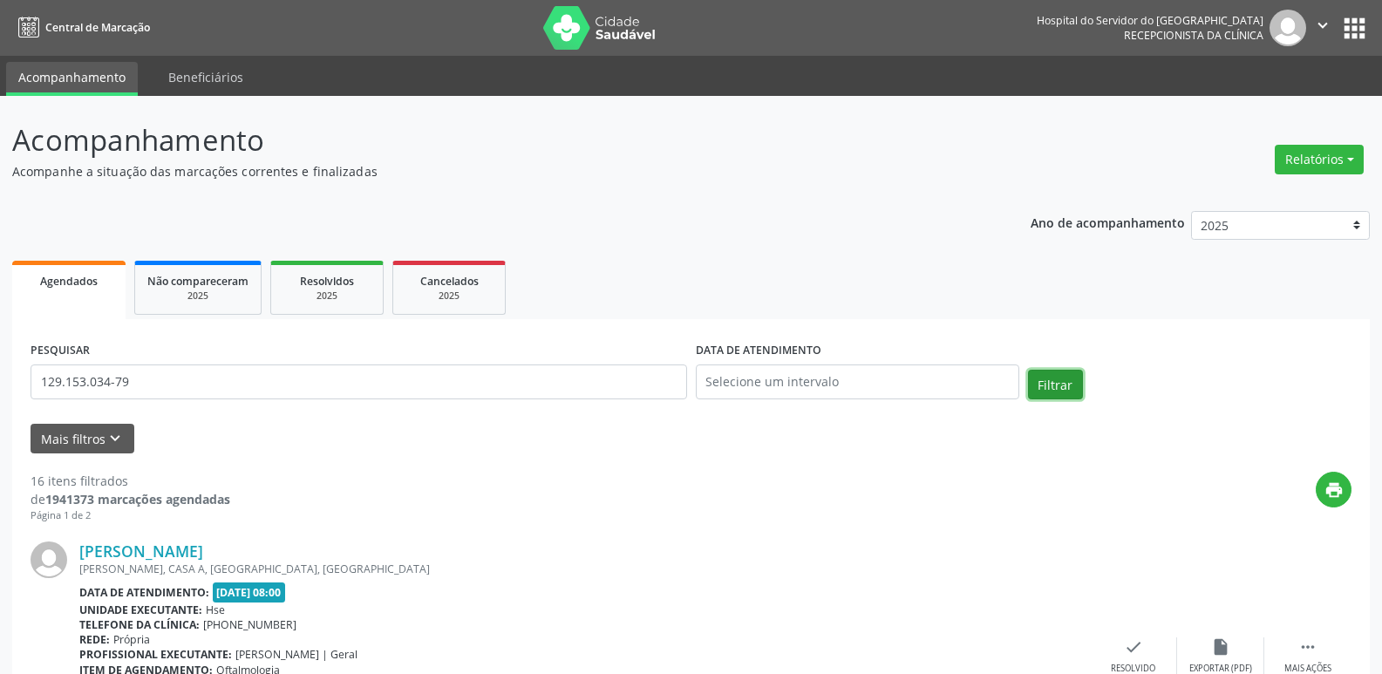
click at [1065, 388] on button "Filtrar" at bounding box center [1055, 385] width 55 height 30
click at [156, 553] on link "[PERSON_NAME]" at bounding box center [141, 550] width 124 height 19
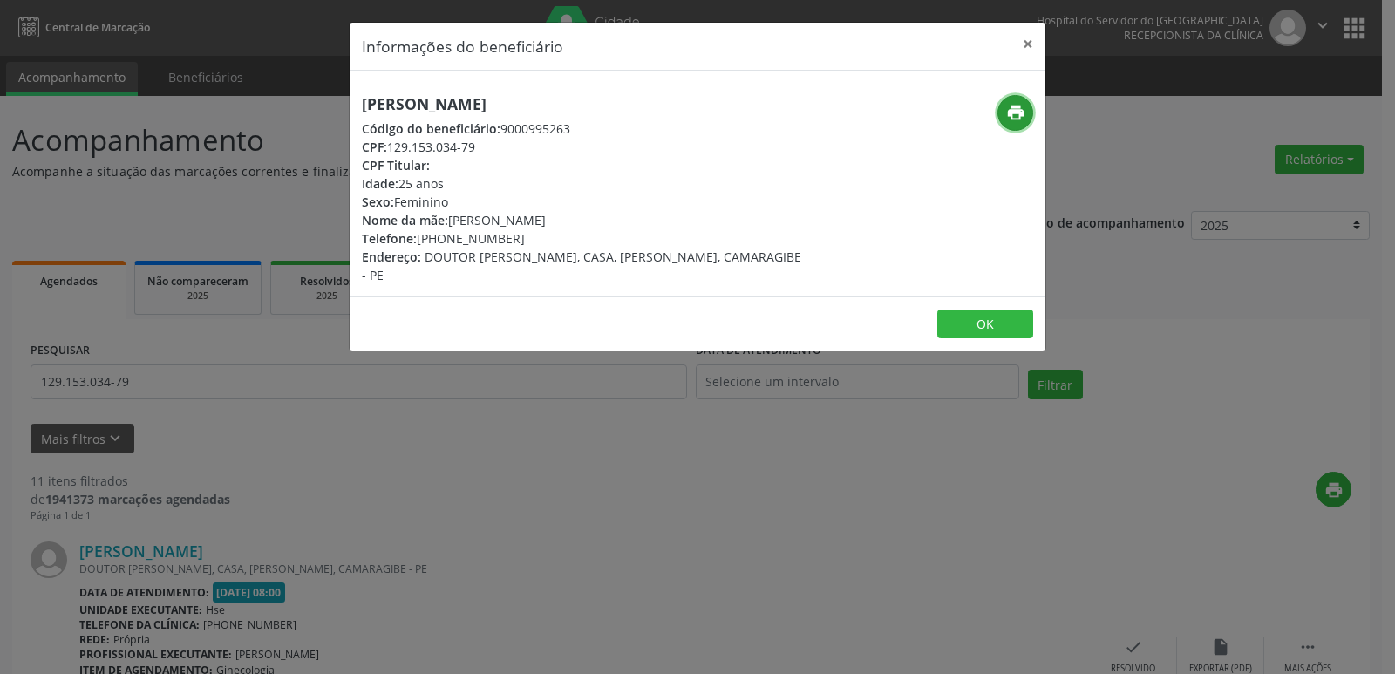
click at [1018, 110] on icon "print" at bounding box center [1015, 112] width 19 height 19
click at [1030, 43] on button "×" at bounding box center [1027, 44] width 35 height 43
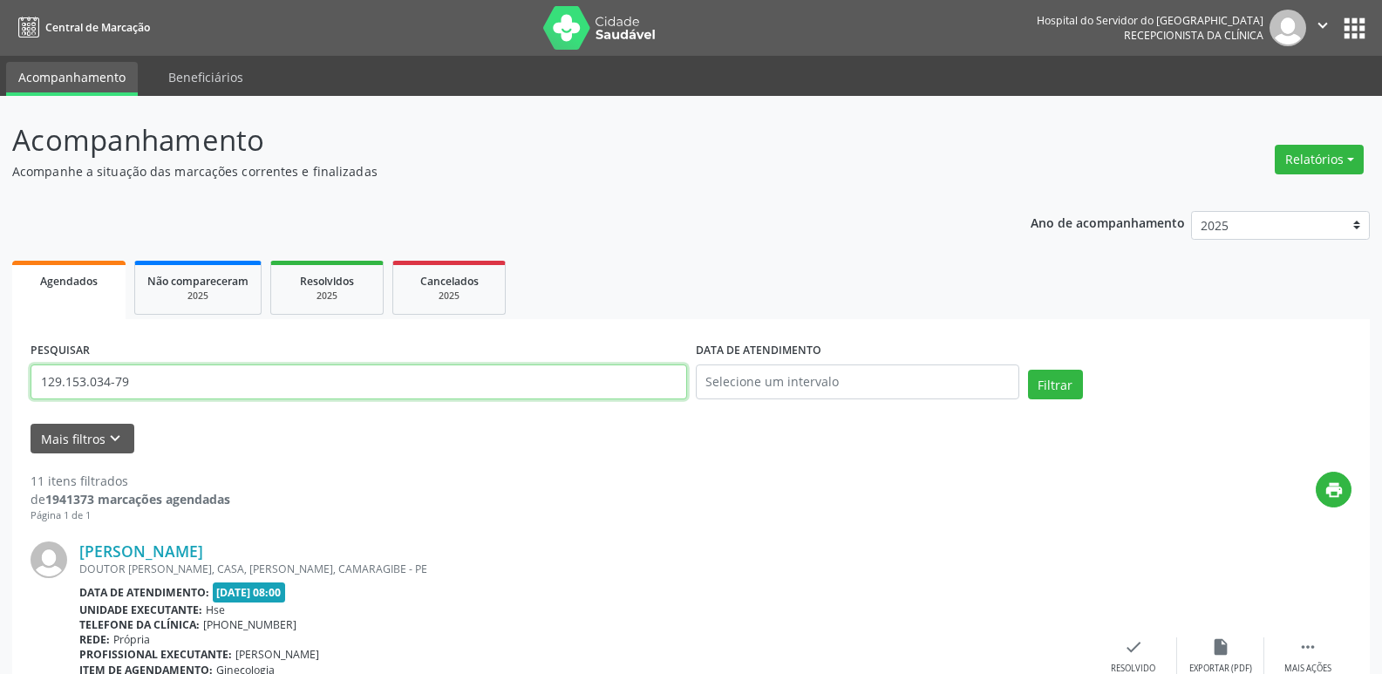
click at [173, 387] on input "129.153.034-79" at bounding box center [359, 381] width 656 height 35
click at [172, 387] on input "129.153.034-79" at bounding box center [359, 381] width 656 height 35
paste input "086.024.474-18"
click at [1051, 383] on button "Filtrar" at bounding box center [1055, 385] width 55 height 30
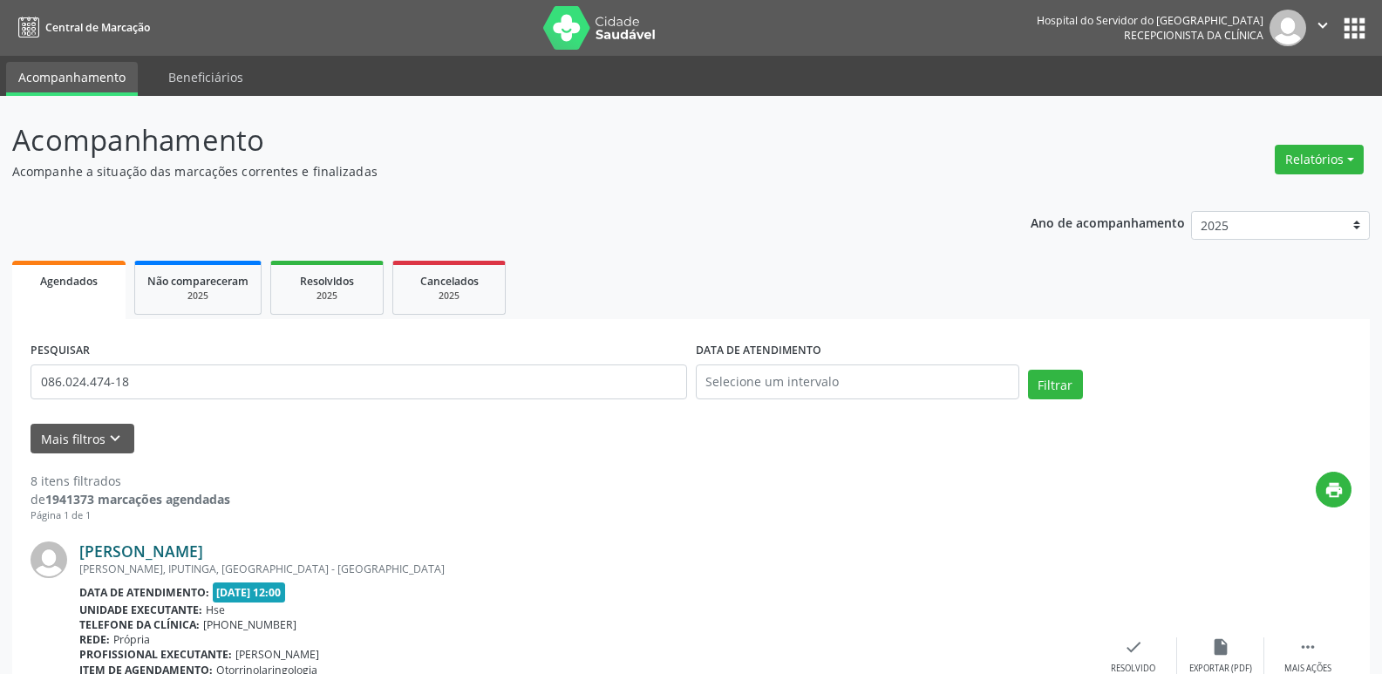
click at [187, 547] on link "[PERSON_NAME]" at bounding box center [141, 550] width 124 height 19
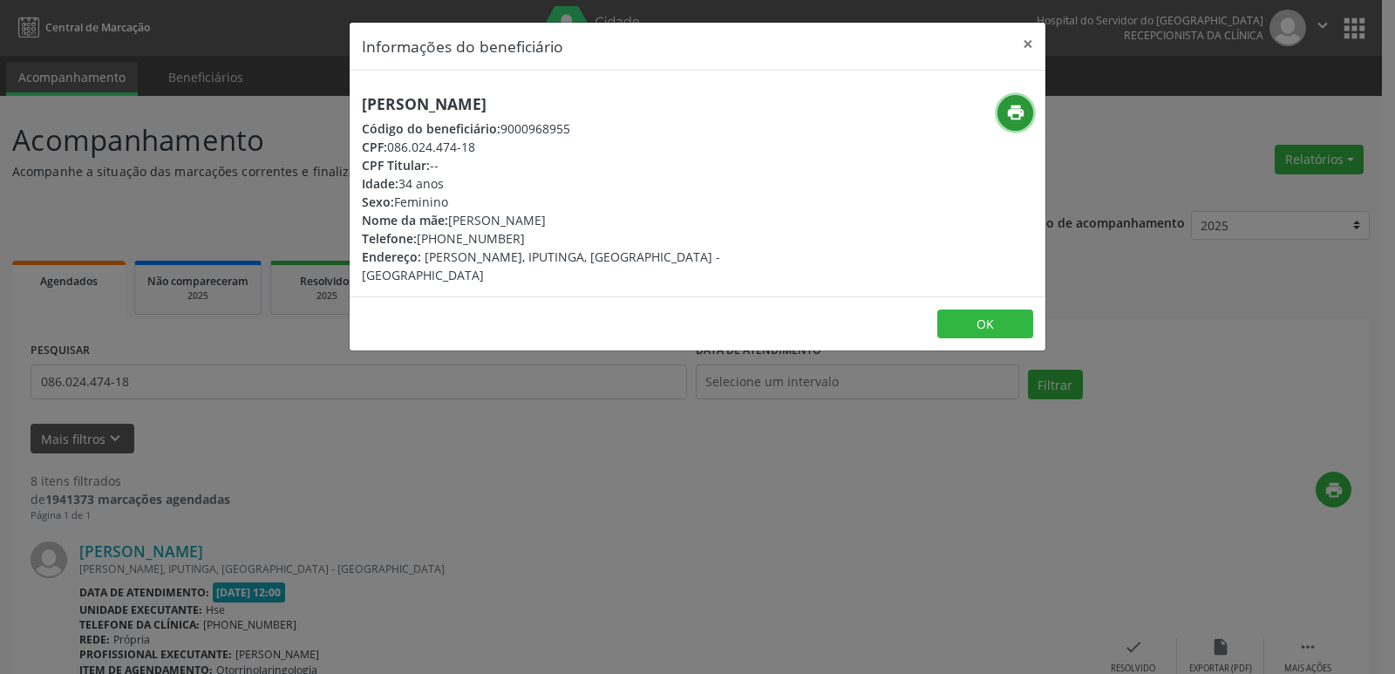
click at [1017, 110] on icon "print" at bounding box center [1015, 112] width 19 height 19
click at [1033, 42] on button "×" at bounding box center [1027, 44] width 35 height 43
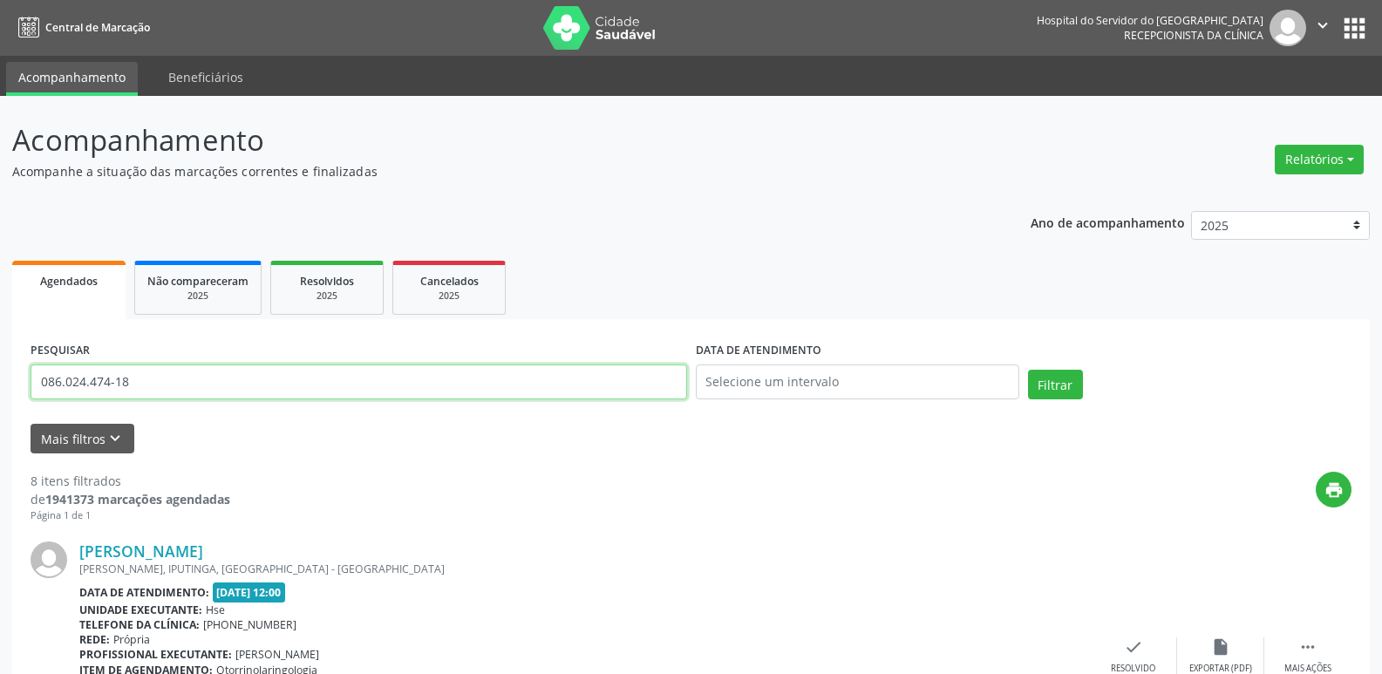
click at [152, 385] on input "086.024.474-18" at bounding box center [359, 381] width 656 height 35
paste input "174.833.104-30"
click at [1069, 386] on button "Filtrar" at bounding box center [1055, 385] width 55 height 30
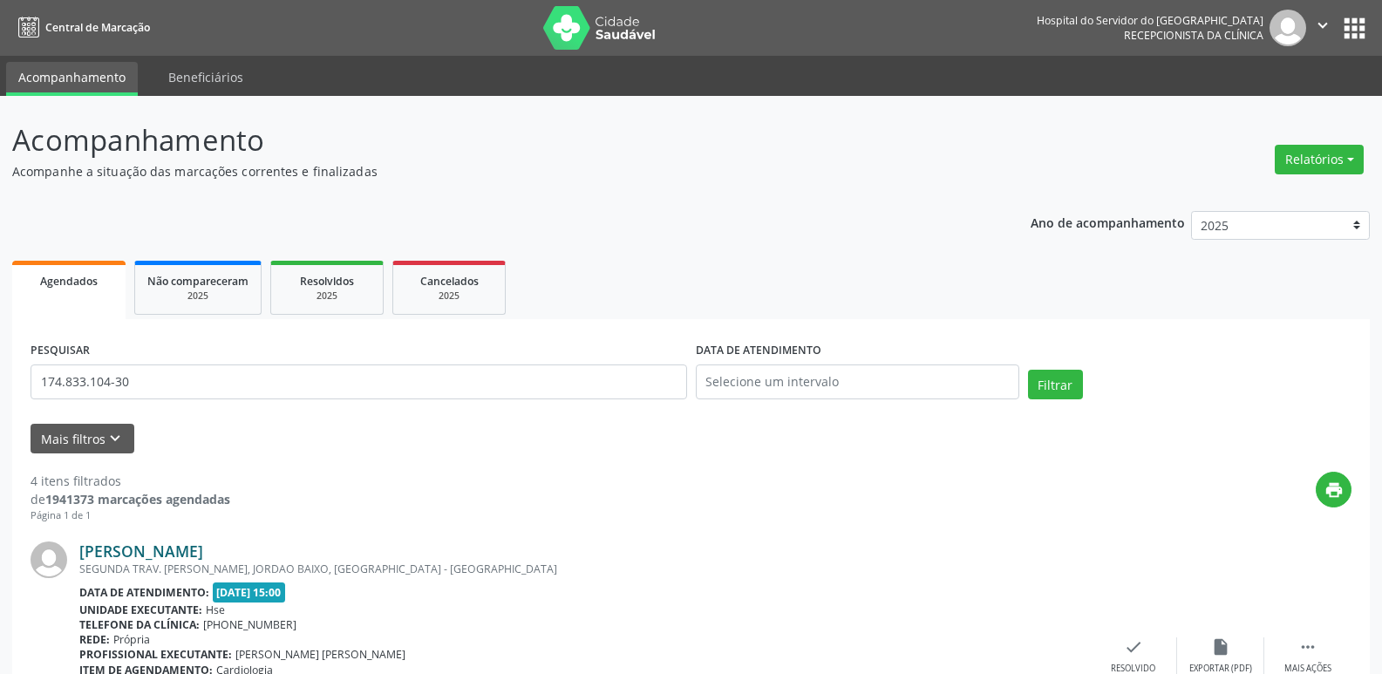
click at [153, 549] on link "[PERSON_NAME]" at bounding box center [141, 550] width 124 height 19
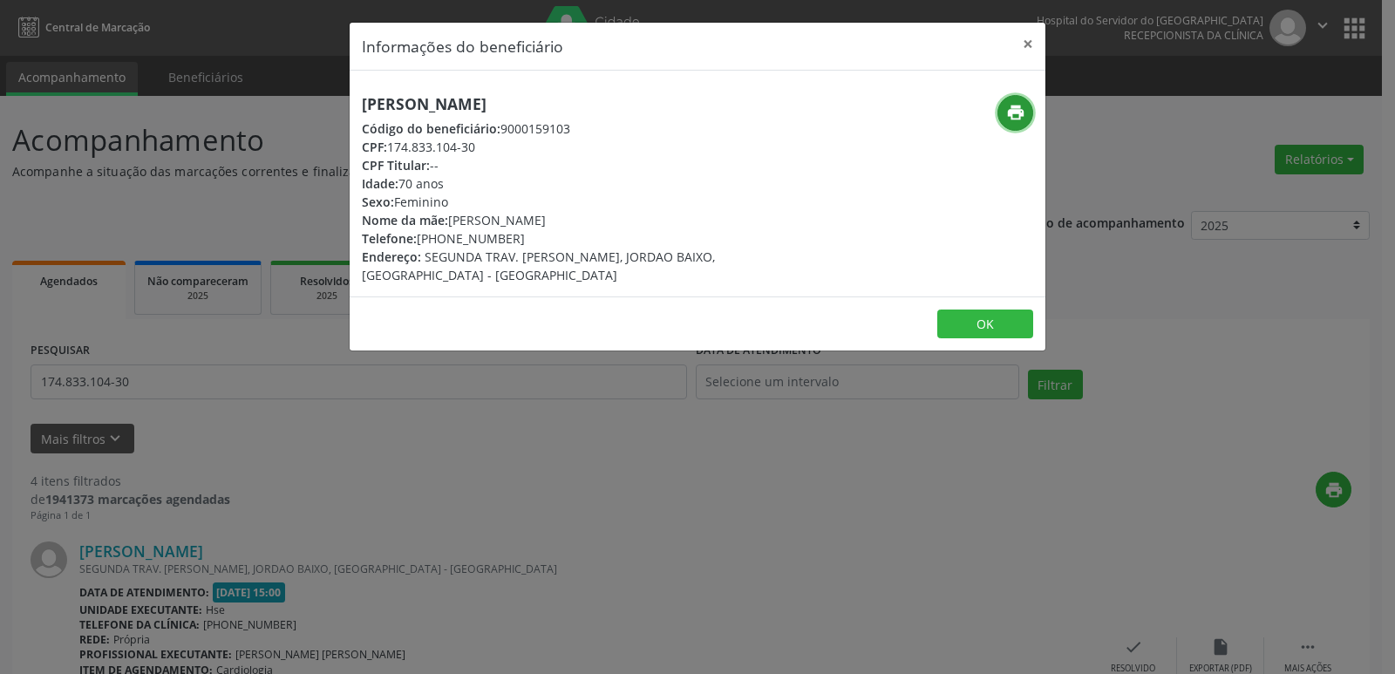
click at [1016, 115] on icon "print" at bounding box center [1015, 112] width 19 height 19
click at [1027, 39] on button "×" at bounding box center [1027, 44] width 35 height 43
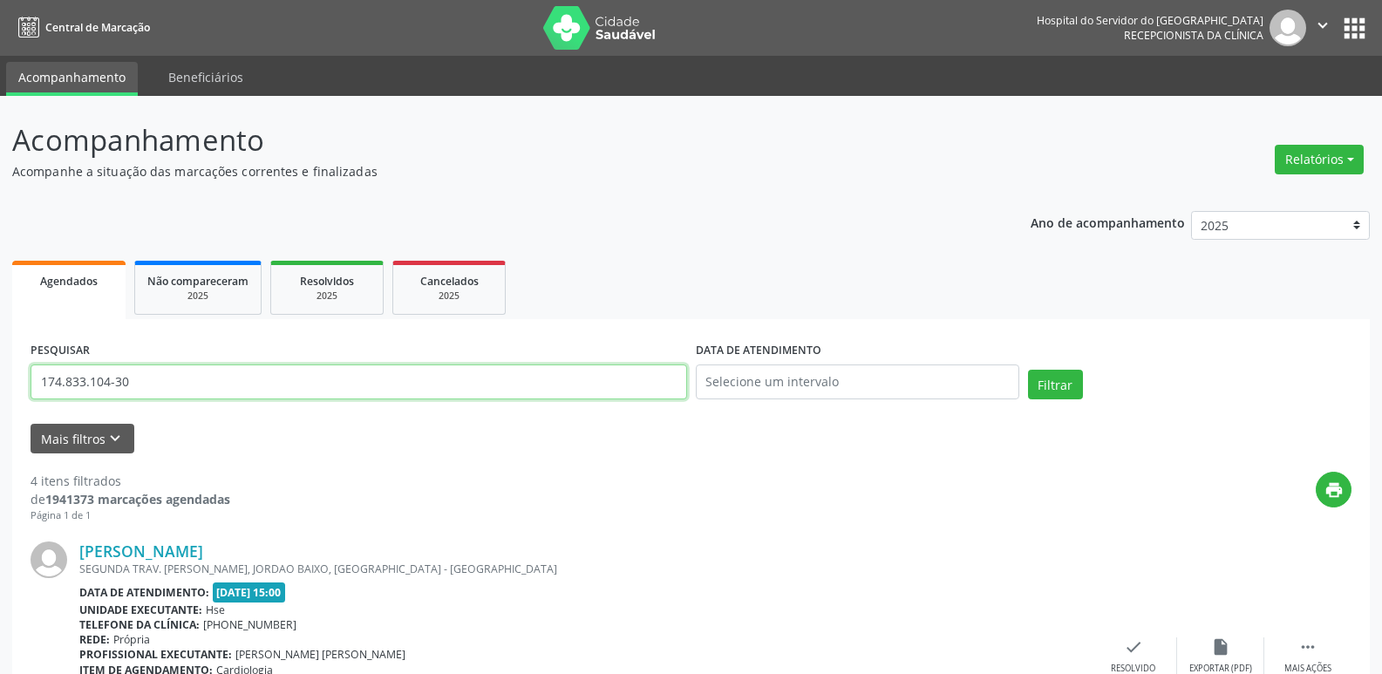
click at [133, 389] on input "174.833.104-30" at bounding box center [359, 381] width 656 height 35
paste input "8.754.104-63"
click at [1032, 377] on button "Filtrar" at bounding box center [1055, 385] width 55 height 30
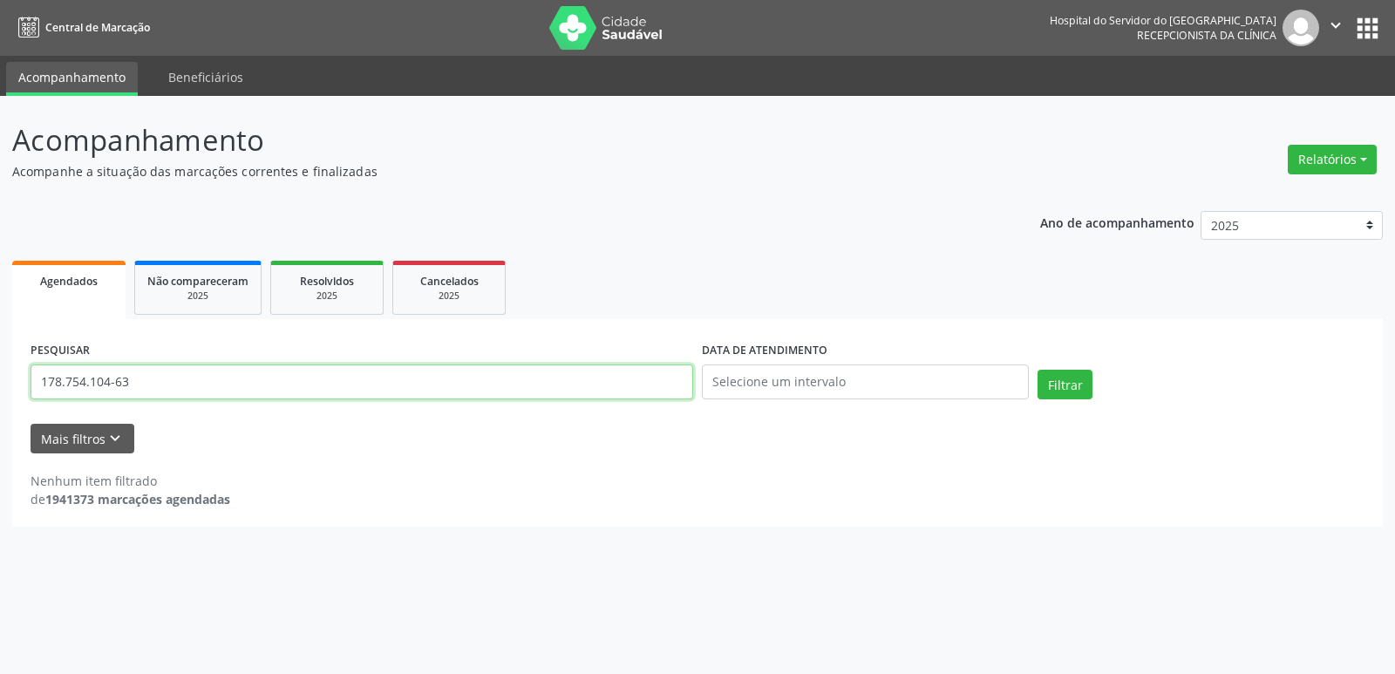
click at [163, 381] on input "178.754.104-63" at bounding box center [362, 381] width 663 height 35
paste input "[PERSON_NAME] DE [PERSON_NAME]"
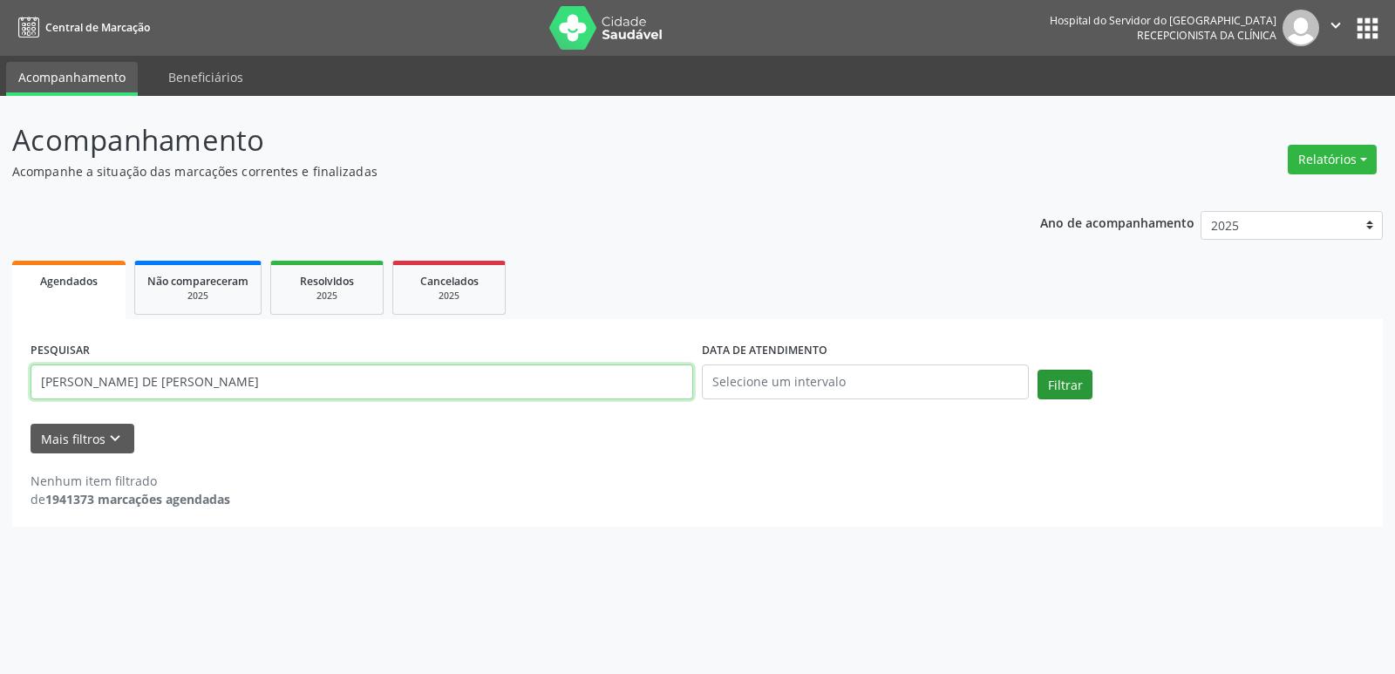
type input "[PERSON_NAME] DE [PERSON_NAME]"
click at [1067, 385] on button "Filtrar" at bounding box center [1064, 385] width 55 height 30
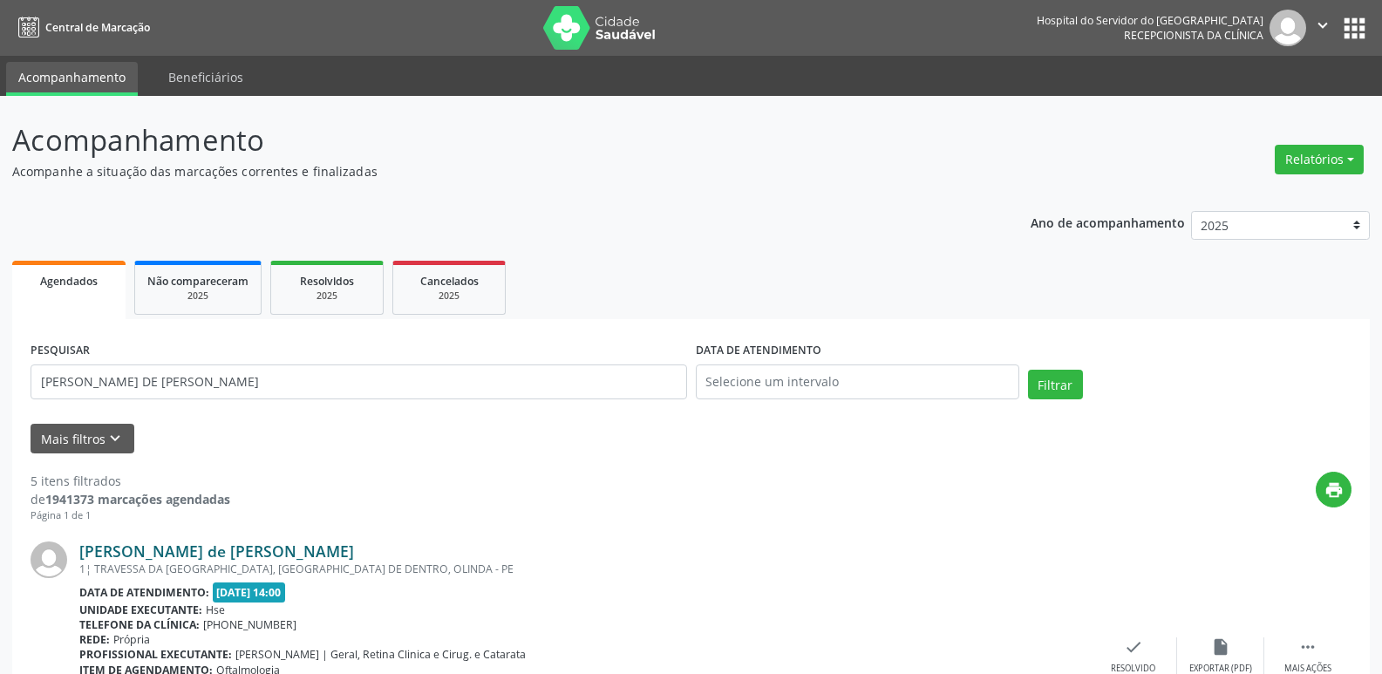
click at [221, 553] on link "[PERSON_NAME] de [PERSON_NAME]" at bounding box center [216, 550] width 275 height 19
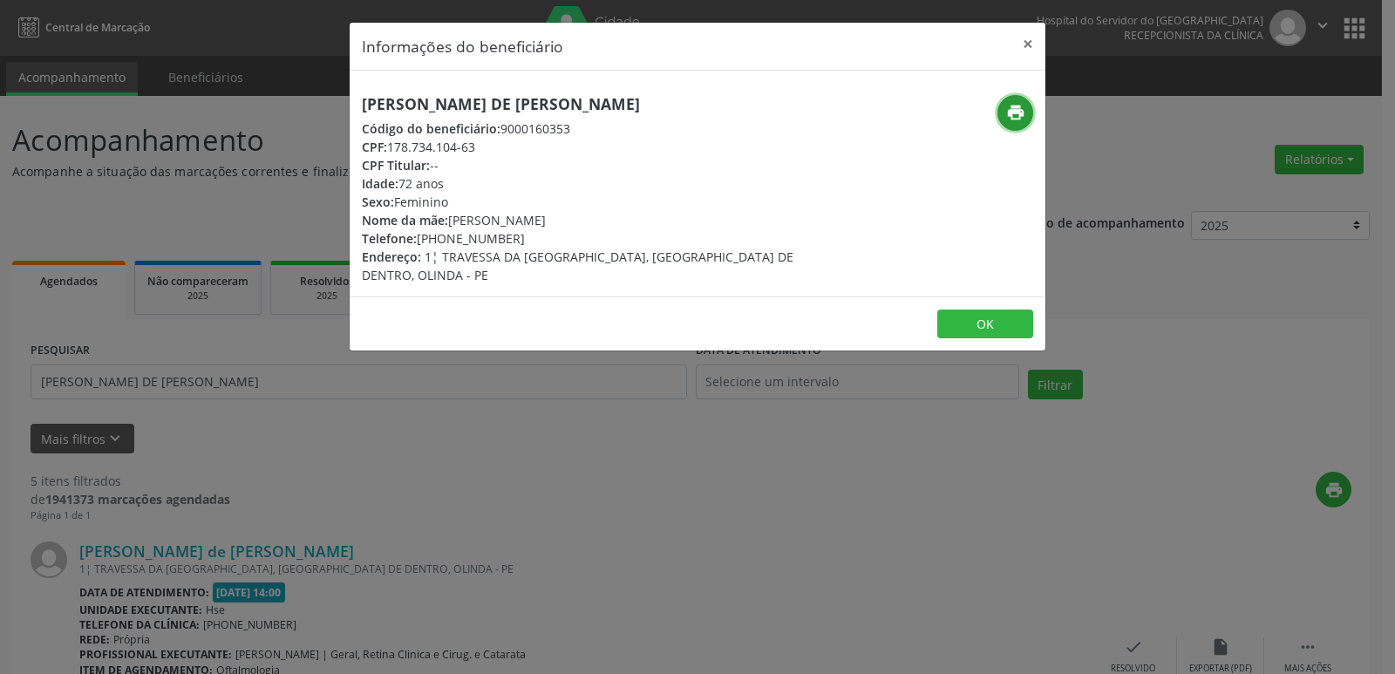
click at [1017, 111] on icon "print" at bounding box center [1015, 112] width 19 height 19
click at [1032, 41] on button "×" at bounding box center [1027, 44] width 35 height 43
